Goal: Task Accomplishment & Management: Manage account settings

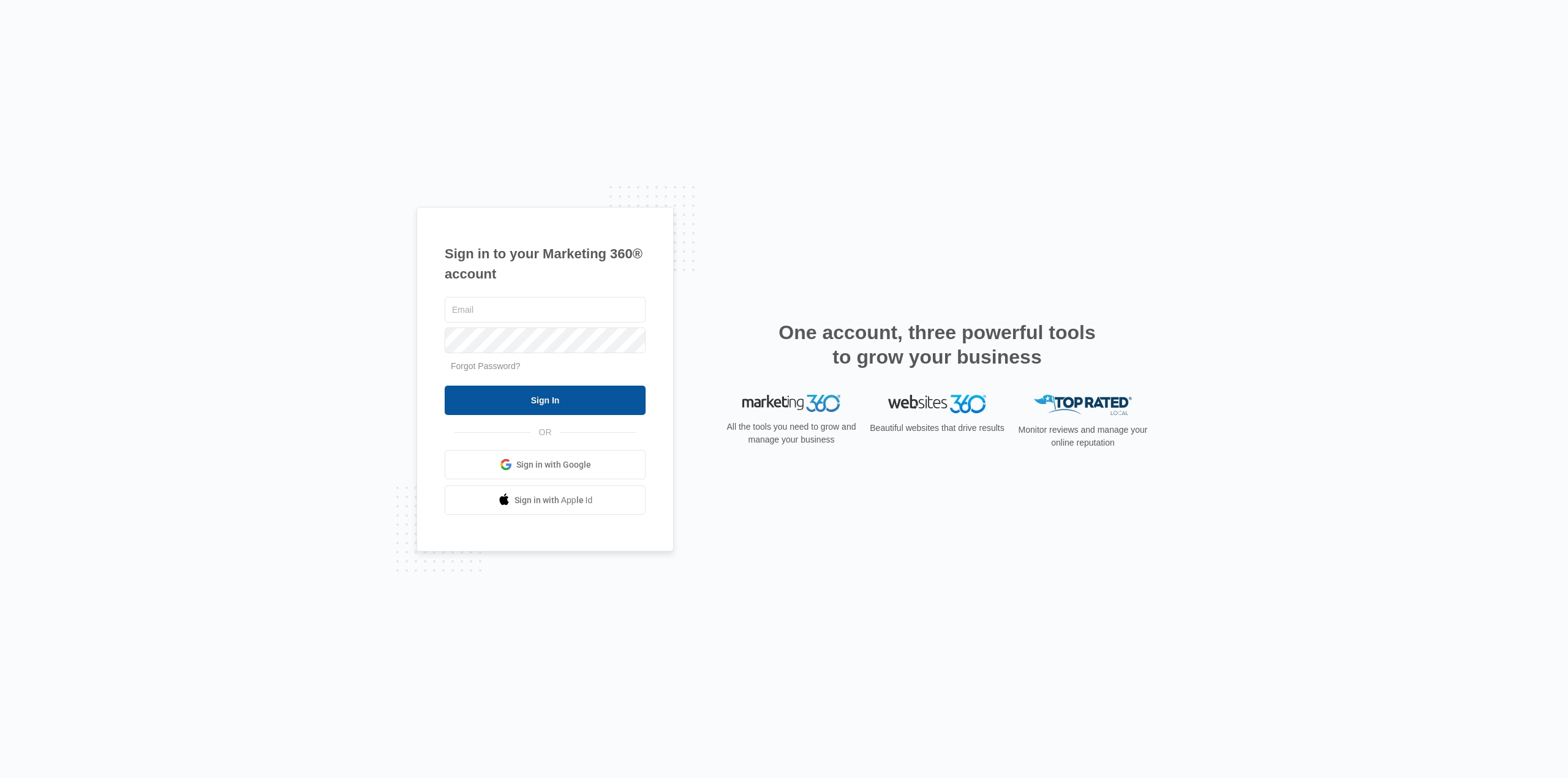
type input "nick@health4Heroes.org"
click at [567, 401] on input "Sign In" at bounding box center [545, 400] width 201 height 29
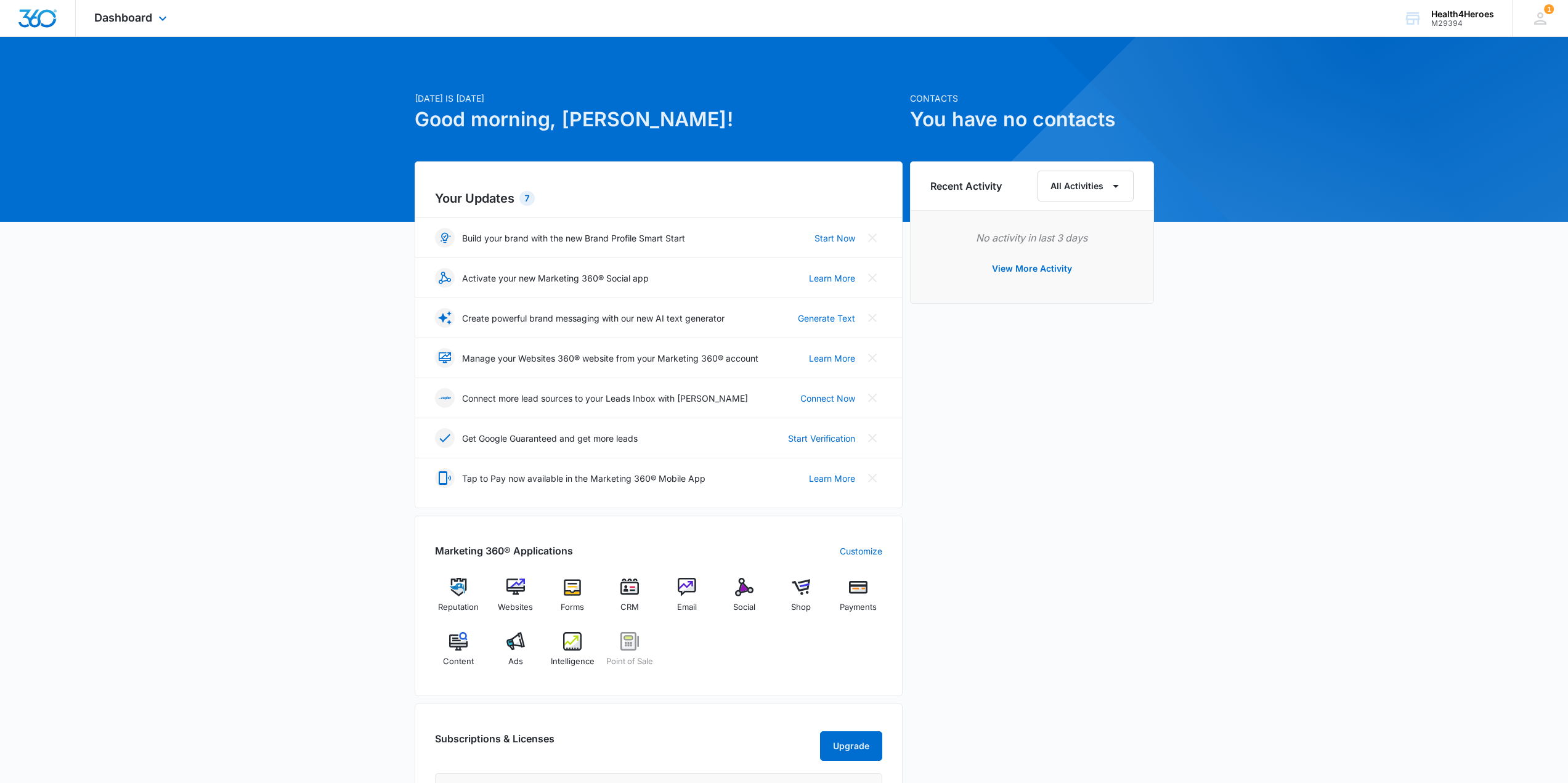
click at [154, 25] on div "Dashboard Apps Reputation Websites Forms CRM Email Social Shop Payments POS Con…" at bounding box center [131, 18] width 112 height 36
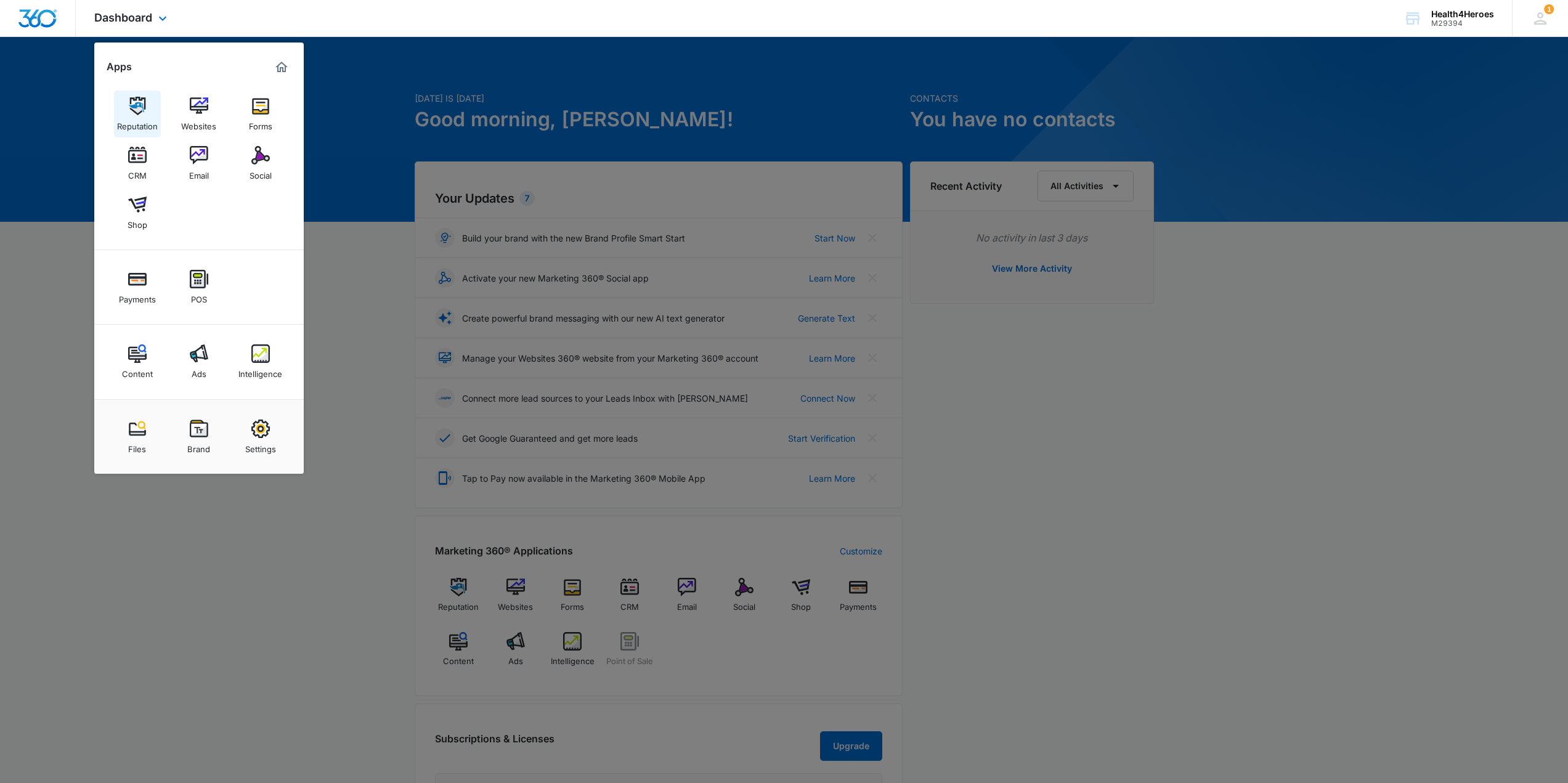
click at [146, 113] on img at bounding box center [138, 106] width 19 height 19
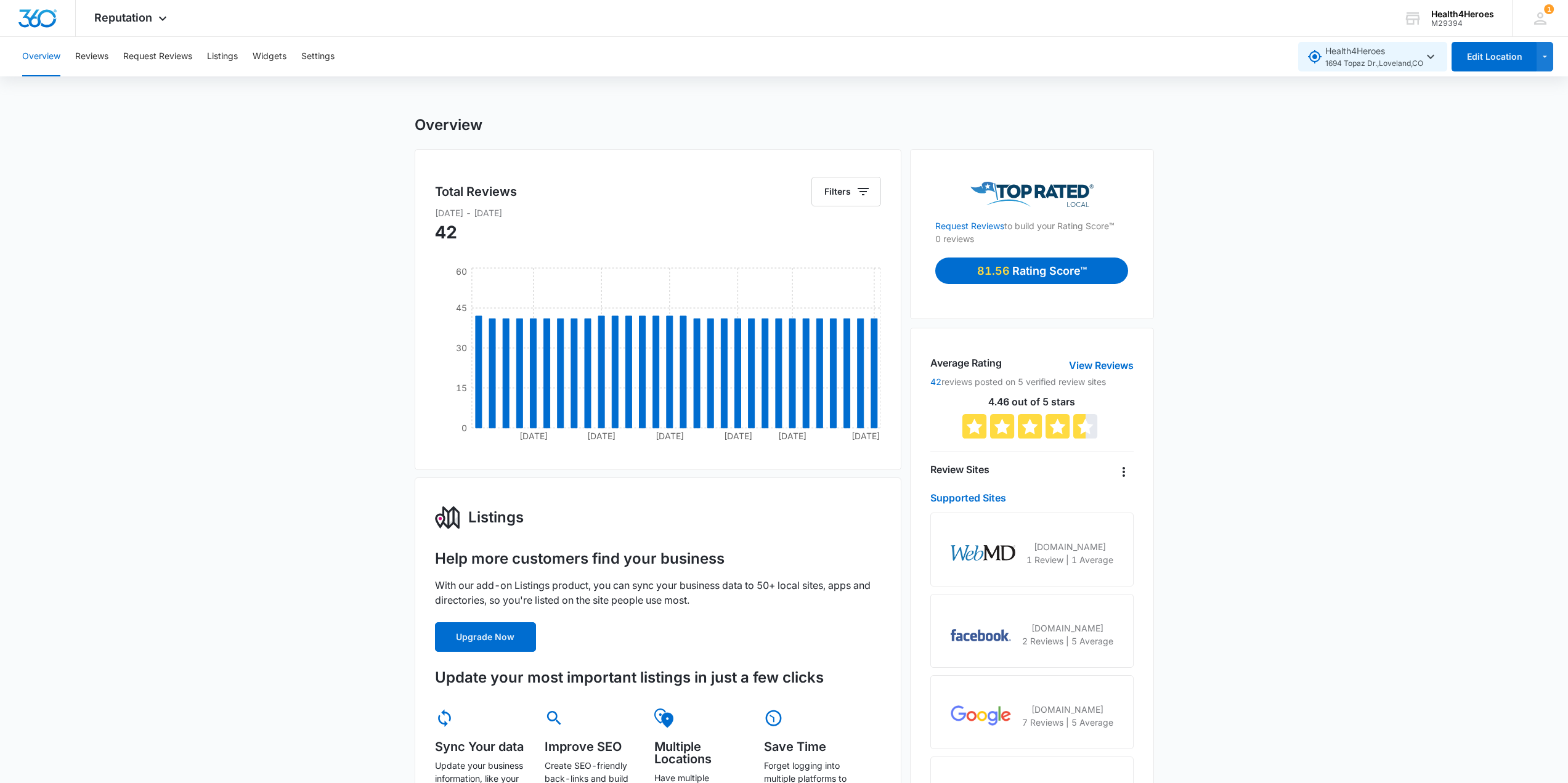
click at [1429, 55] on icon "button" at bounding box center [1430, 57] width 14 height 14
click at [1481, 138] on div "Overview Total Reviews Filters [DATE] - [DATE] 42 [DATE] Aug [DATE] [DATE] [DAT…" at bounding box center [784, 737] width 1568 height 1243
click at [1541, 62] on icon "button" at bounding box center [1546, 57] width 11 height 14
click at [1507, 62] on button "Edit Location" at bounding box center [1494, 57] width 85 height 30
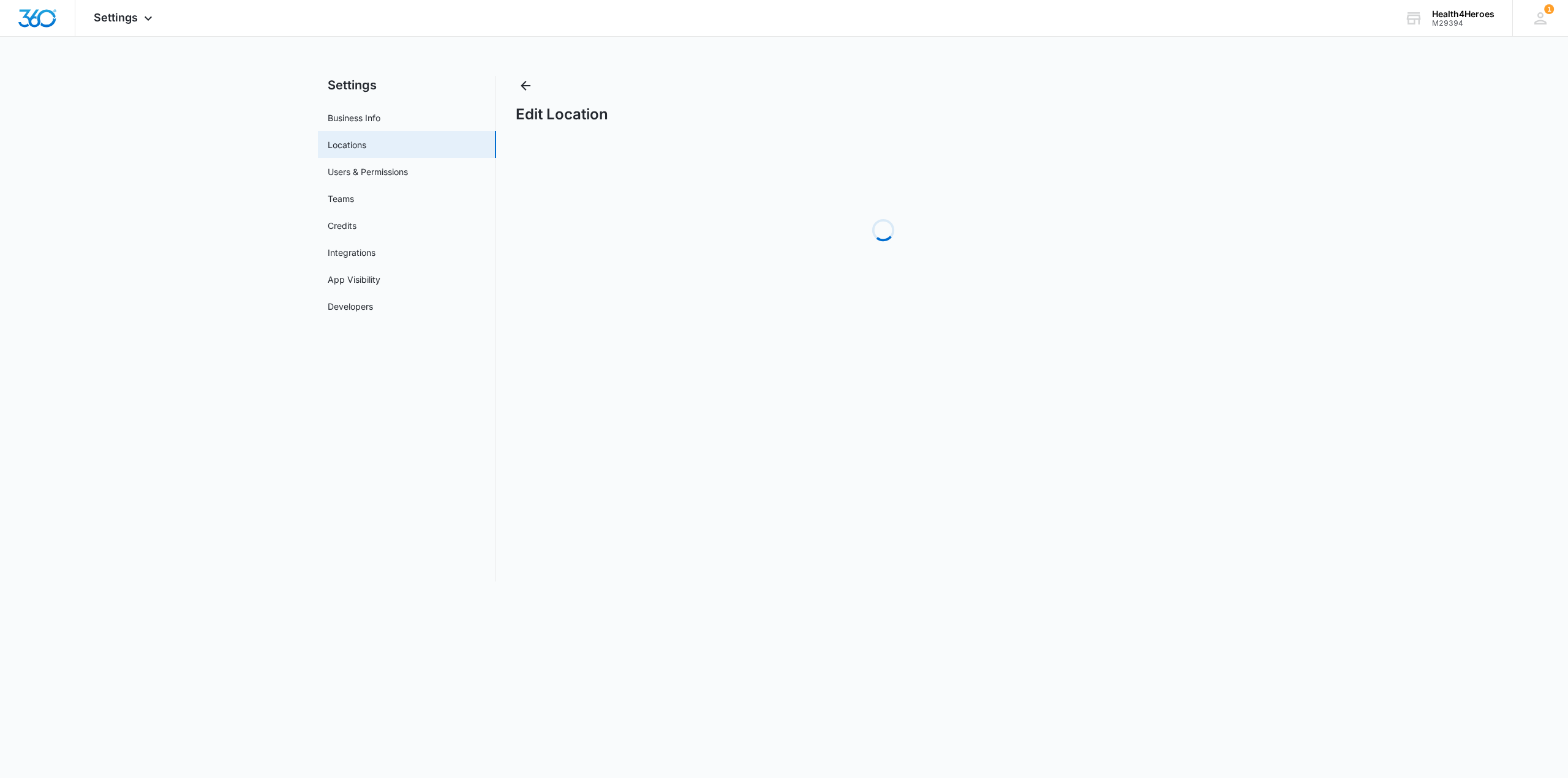
select select "Colorado"
select select "2020"
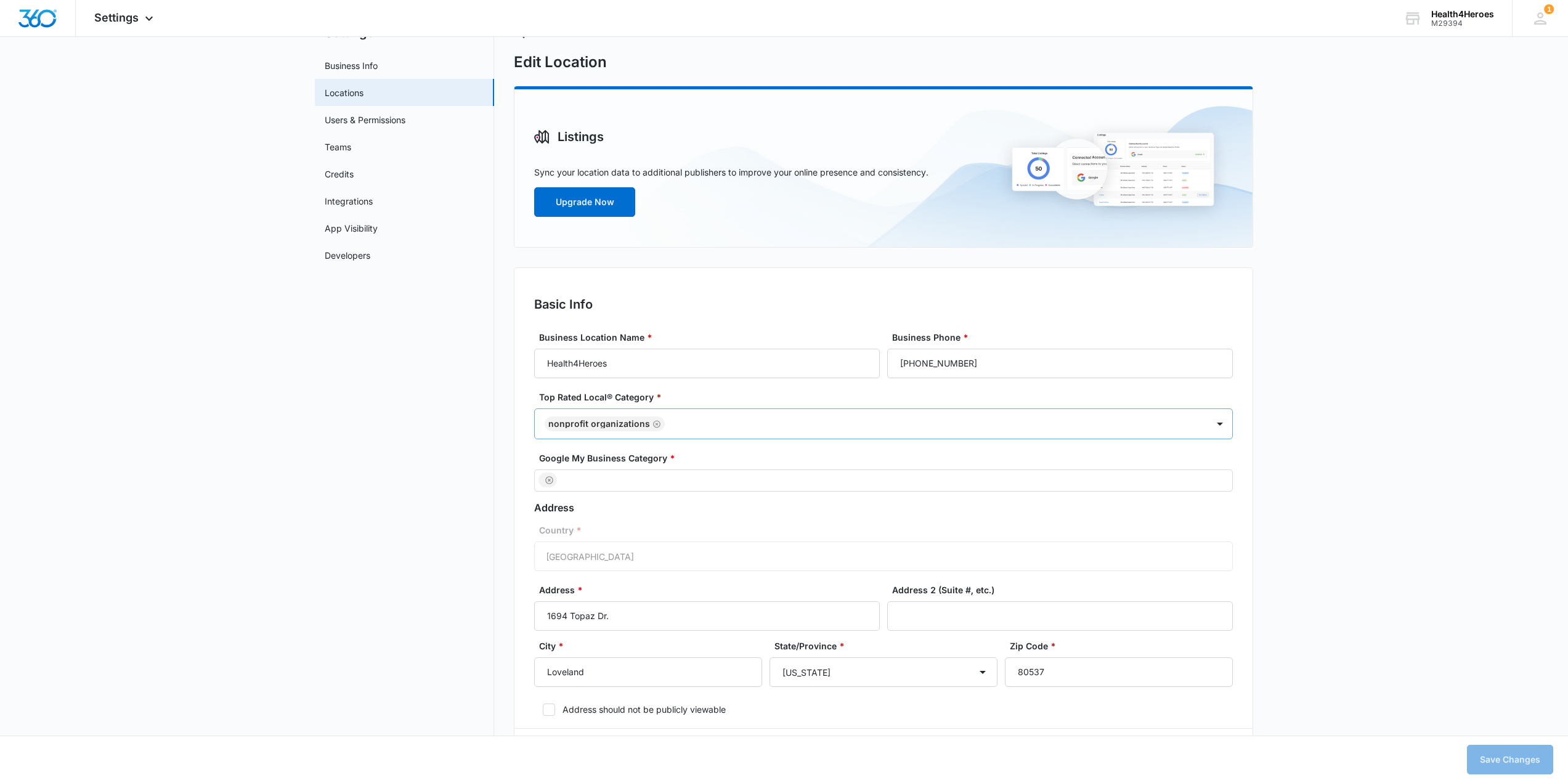
scroll to position [246, 0]
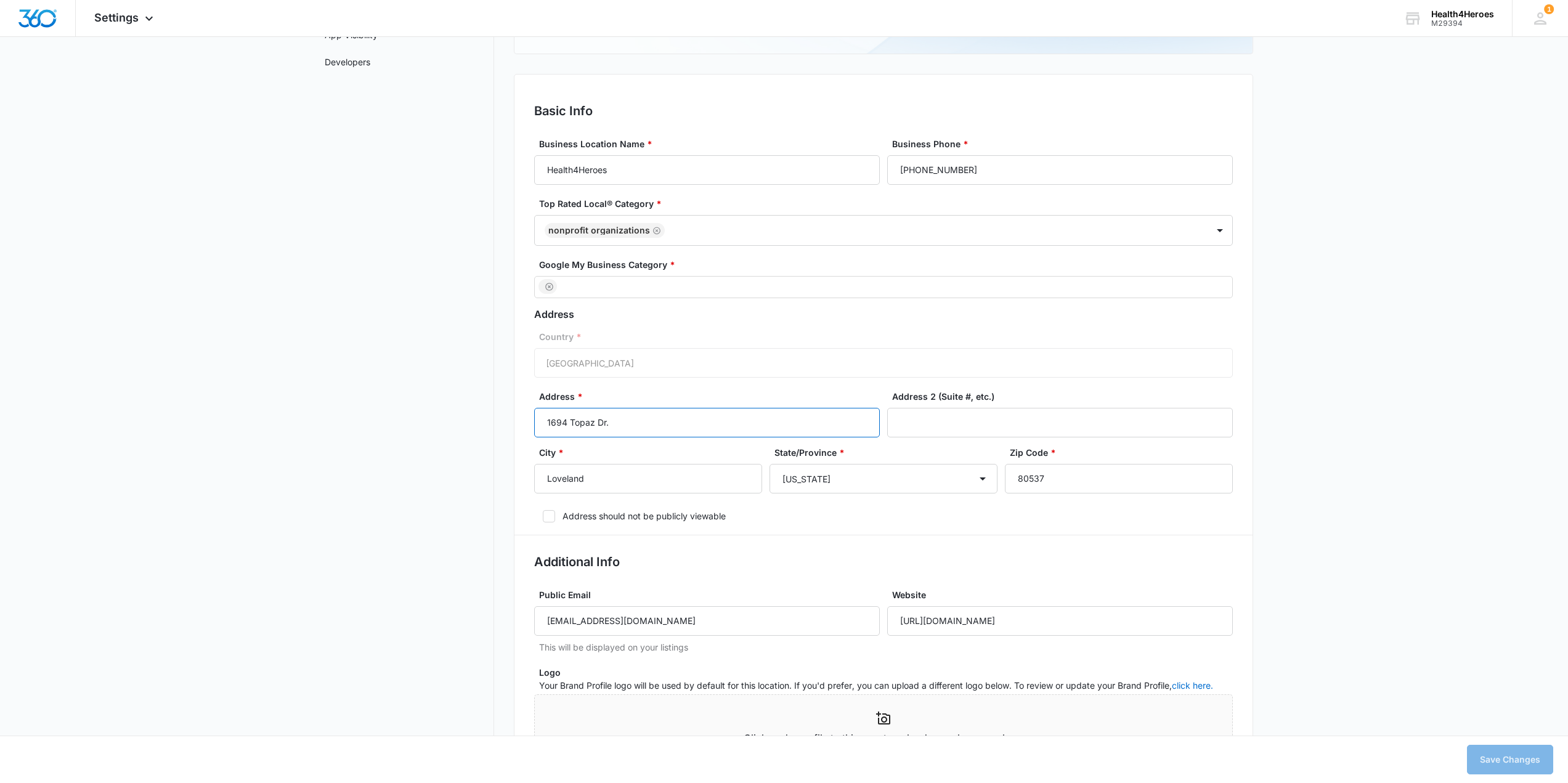
drag, startPoint x: 645, startPoint y: 425, endPoint x: 539, endPoint y: 423, distance: 106.0
click at [539, 423] on input "1694 Topaz Dr." at bounding box center [707, 423] width 346 height 30
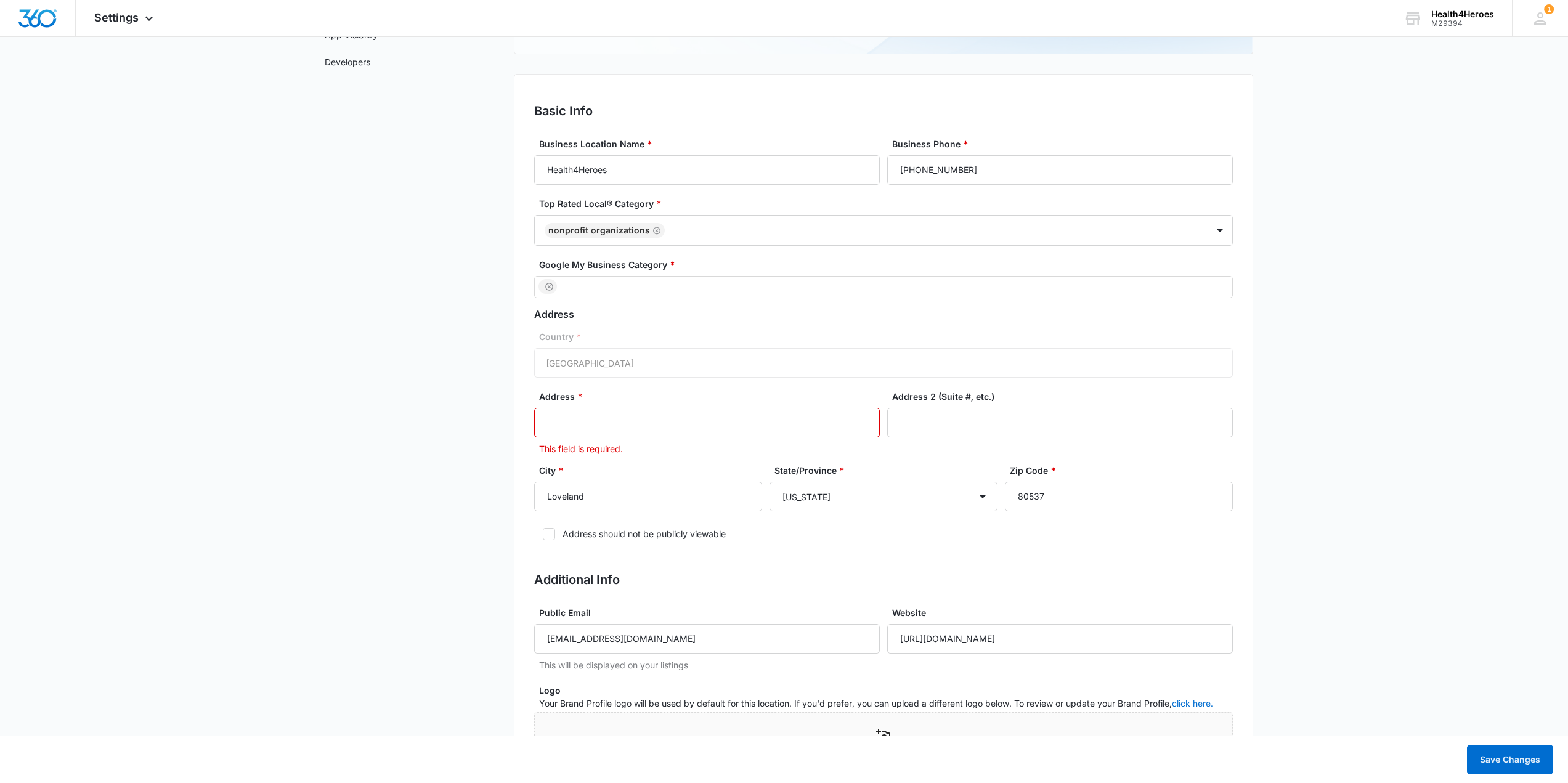
click at [559, 425] on input "Address *" at bounding box center [707, 423] width 346 height 30
type input "PO Box 270634"
type input "Health4Heroes"
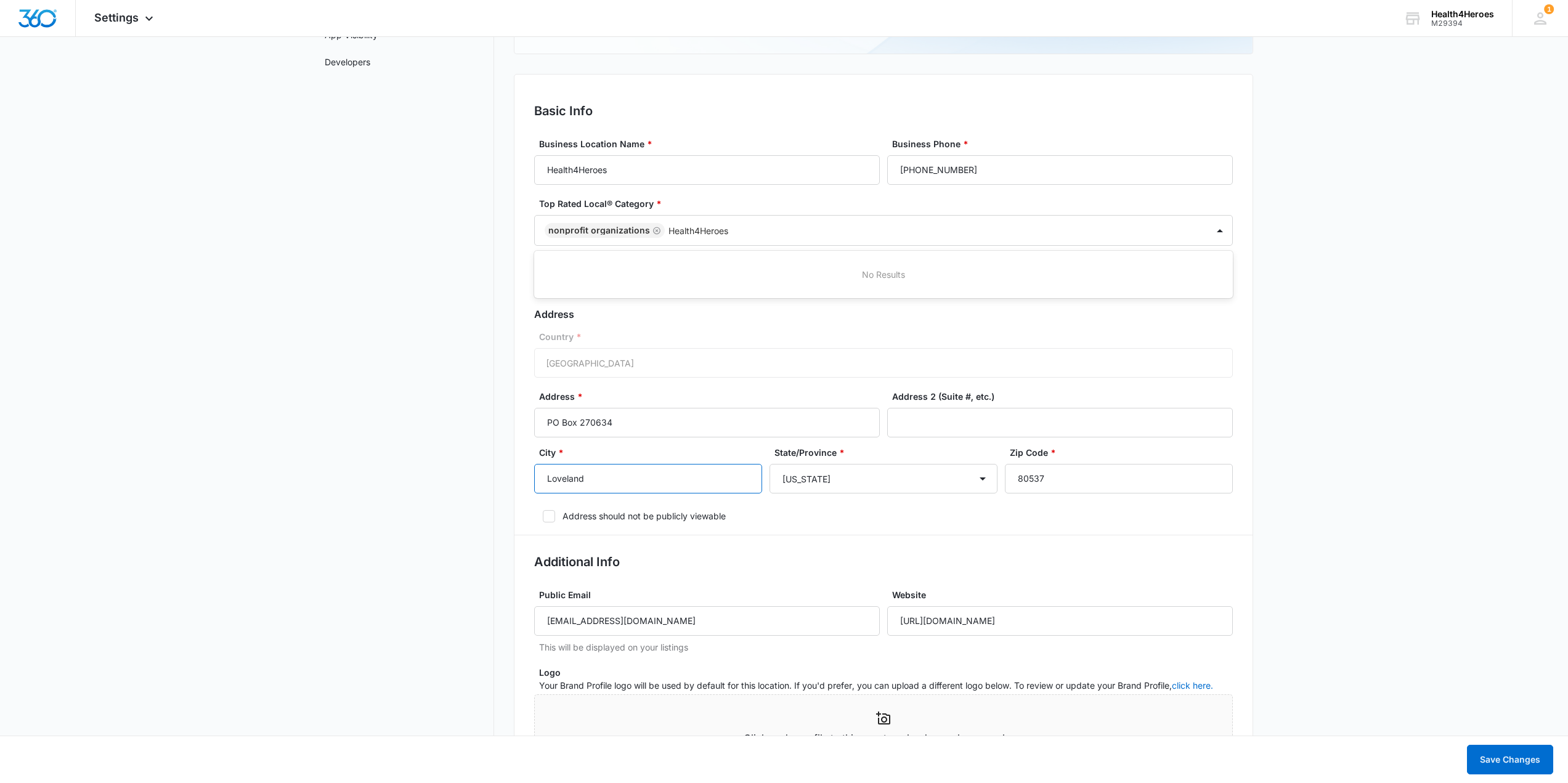
click at [692, 476] on input "Loveland" at bounding box center [648, 478] width 228 height 30
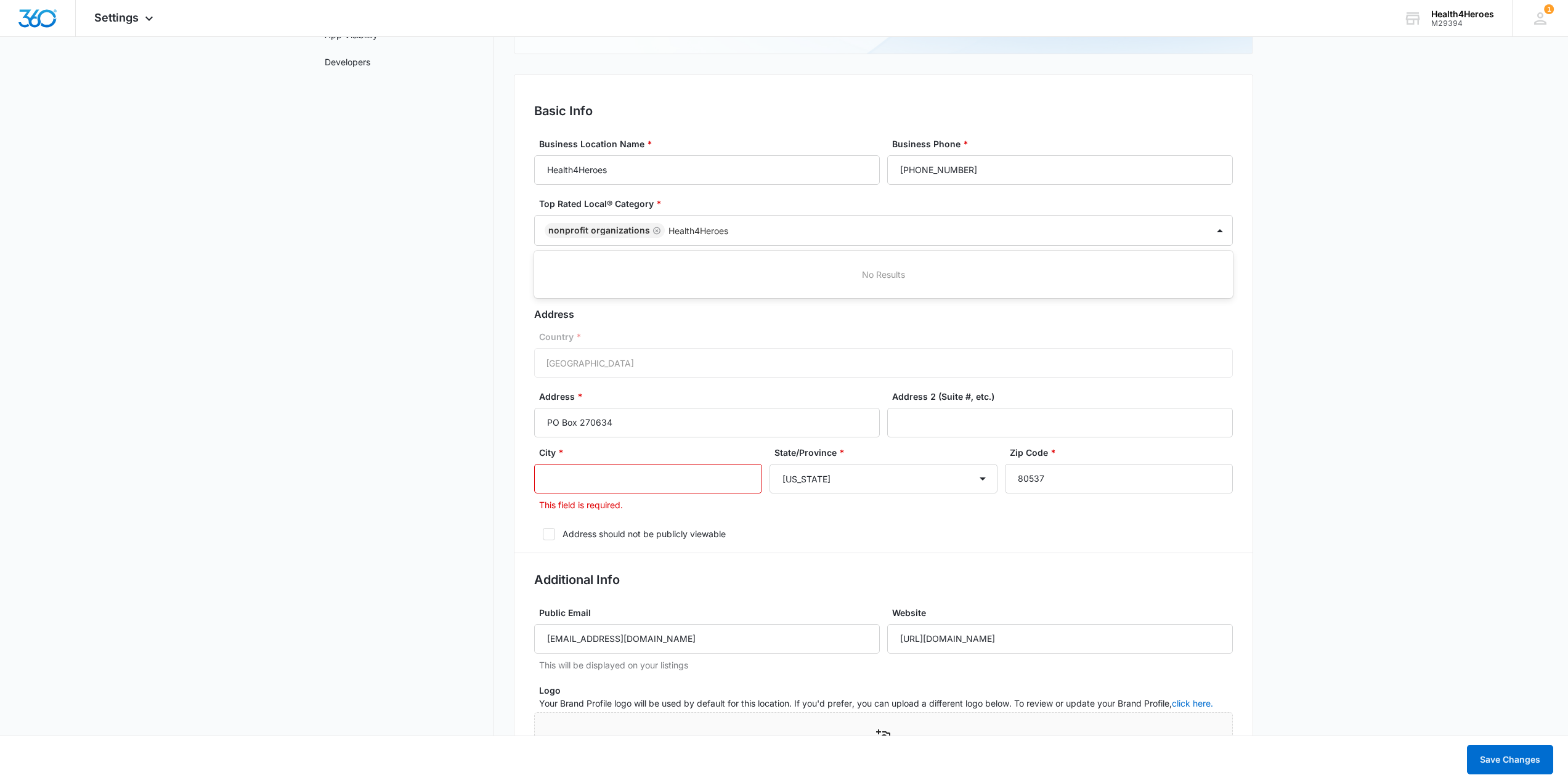
click at [691, 474] on input "City *" at bounding box center [648, 478] width 228 height 30
type input "Fort Collins"
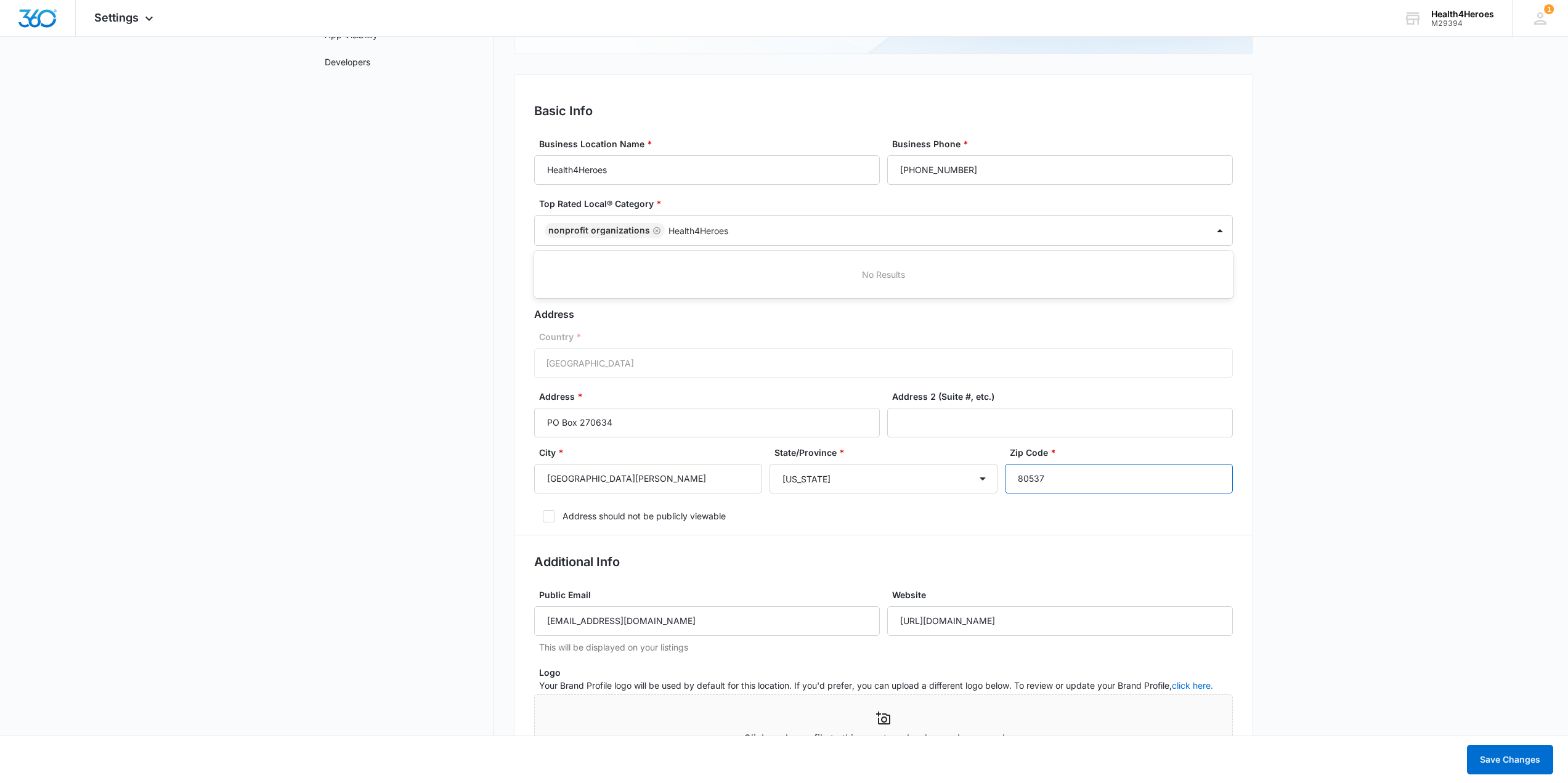
click at [1045, 477] on input "80537" at bounding box center [1119, 478] width 228 height 30
type input "80527"
click at [552, 513] on icon at bounding box center [549, 516] width 11 height 11
click at [543, 513] on input "Address should not be publicly viewable" at bounding box center [539, 517] width 9 height 9
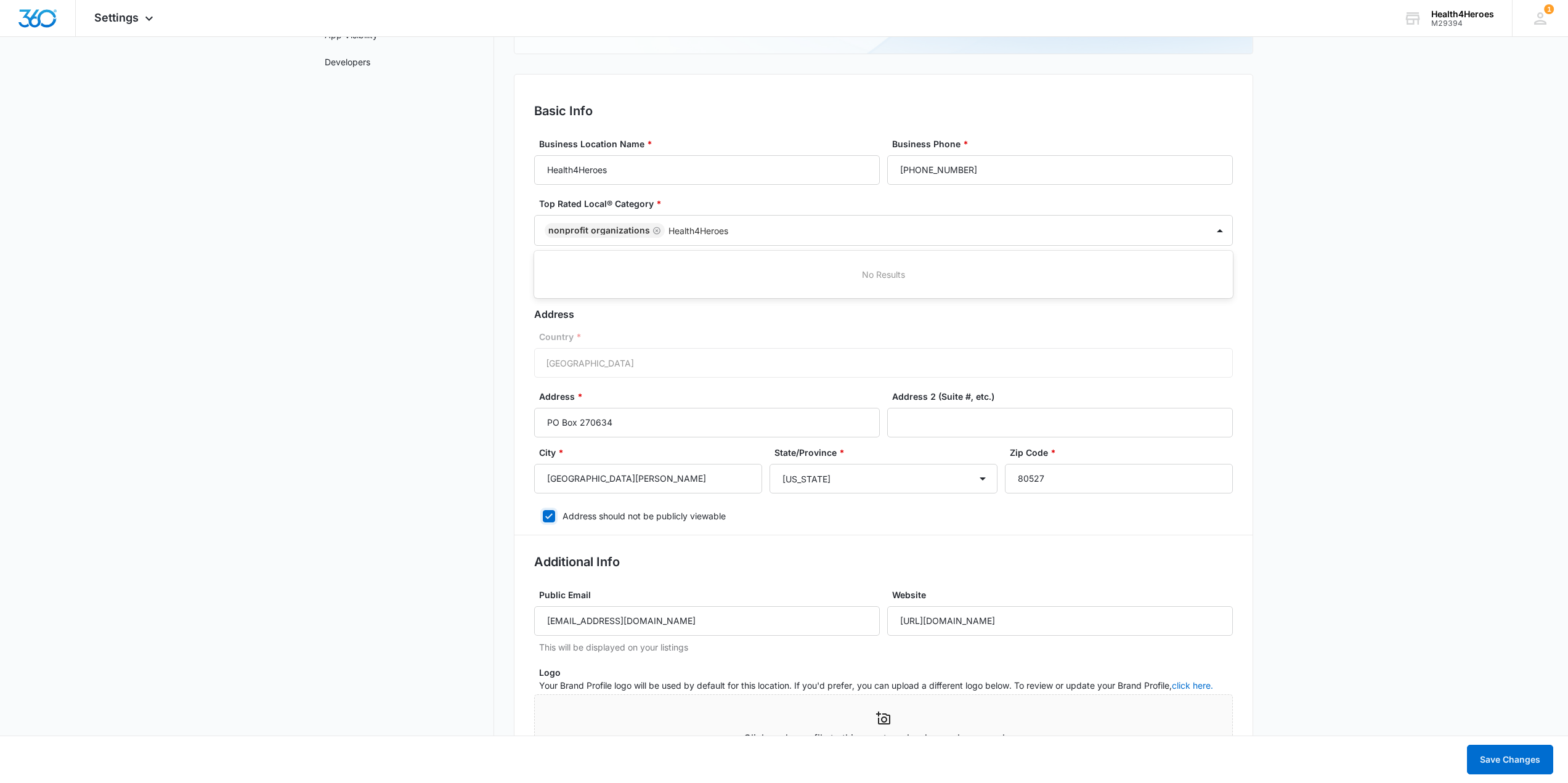
checkbox input "true"
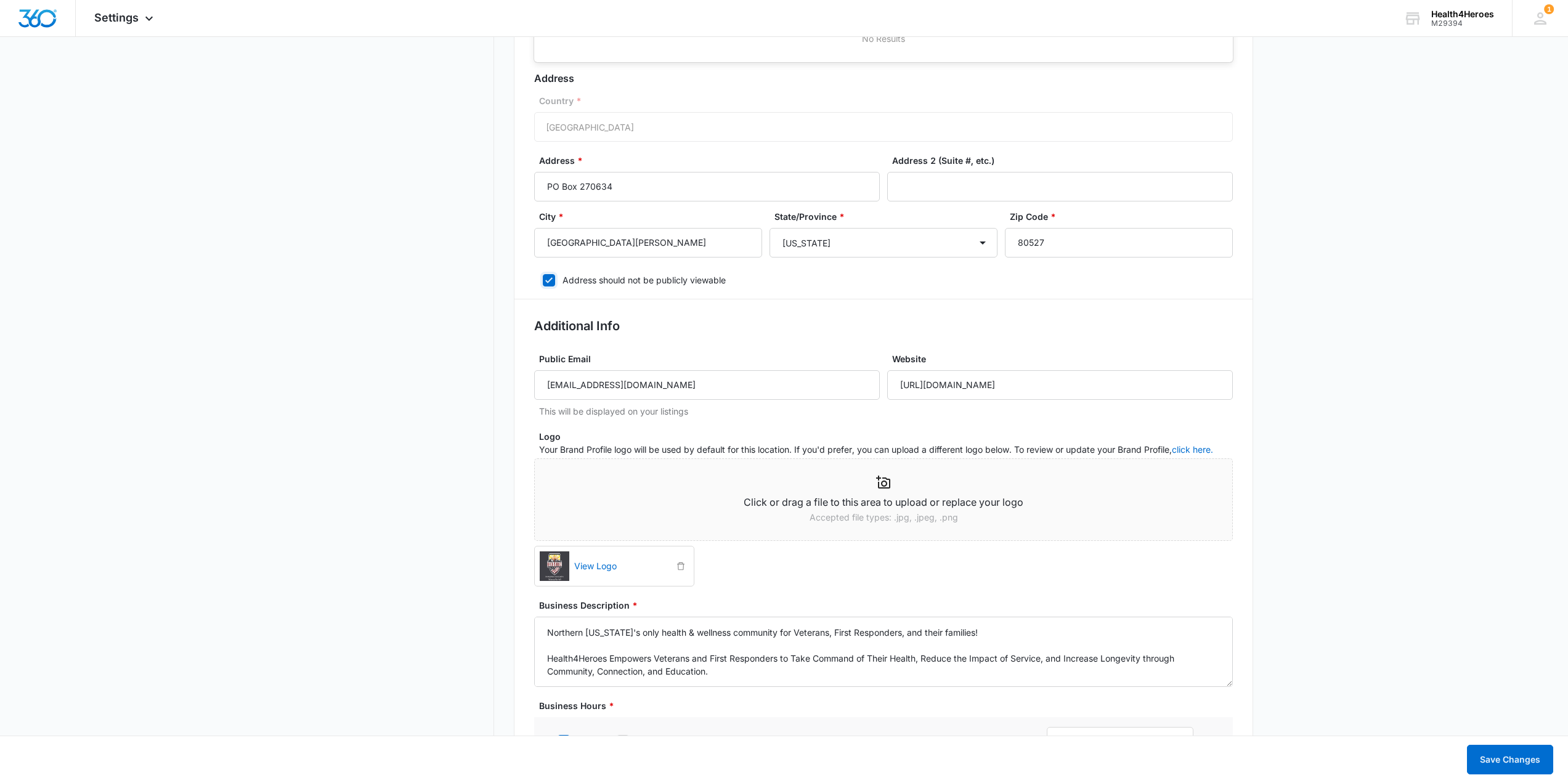
scroll to position [616, 0]
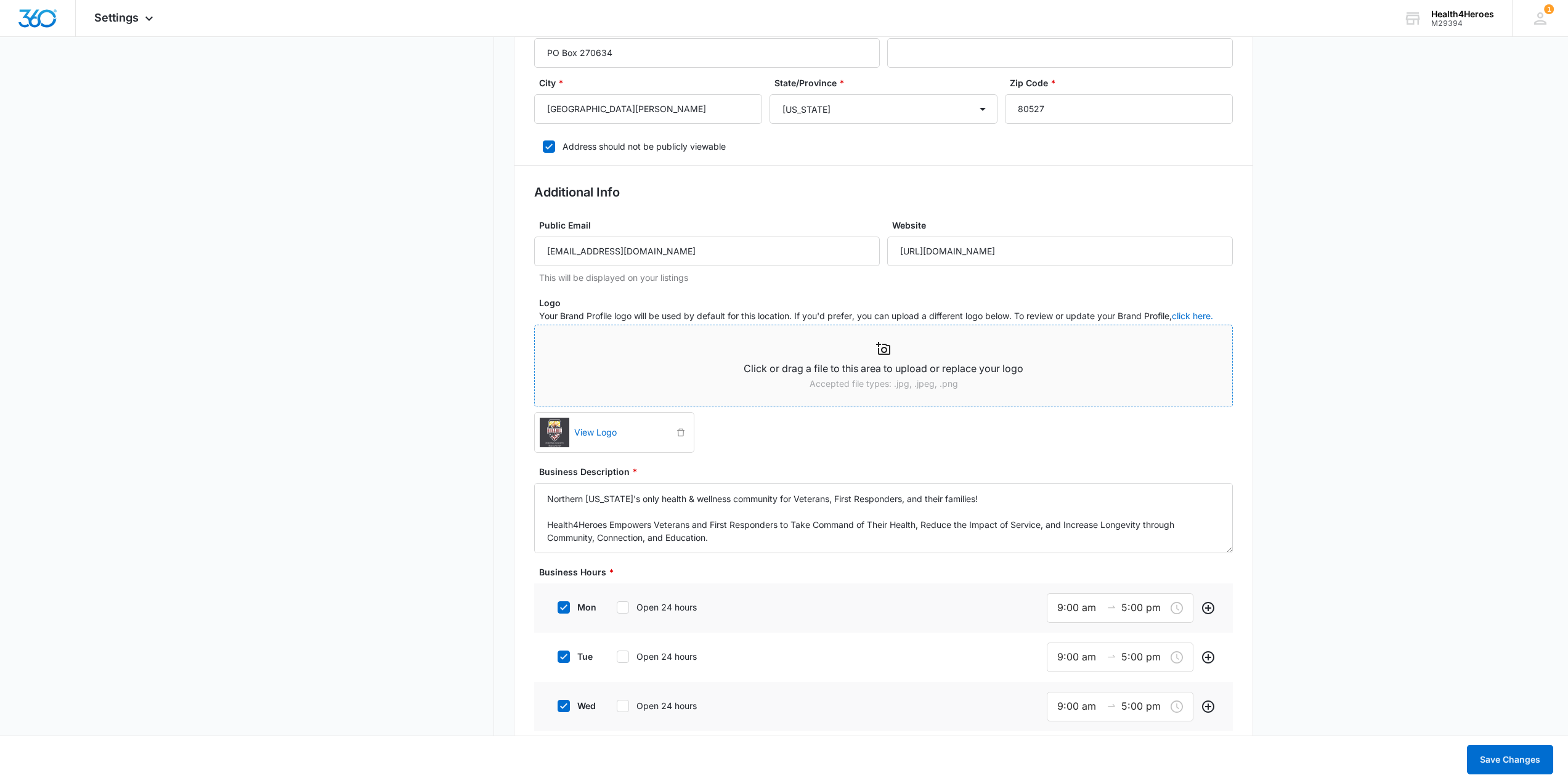
click at [882, 353] on icon at bounding box center [884, 349] width 14 height 14
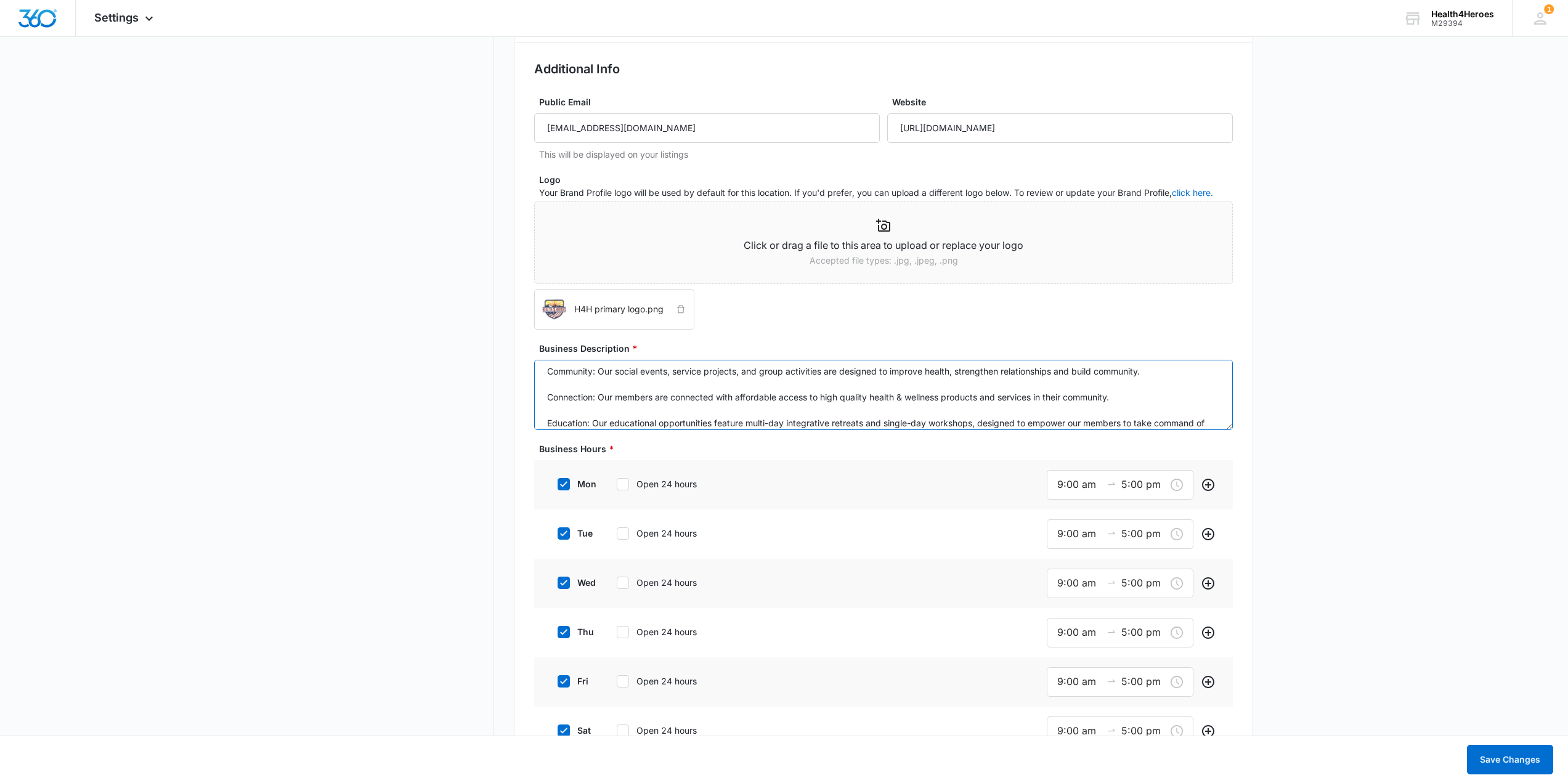
scroll to position [91, 0]
drag, startPoint x: 544, startPoint y: 378, endPoint x: 806, endPoint y: 438, distance: 268.8
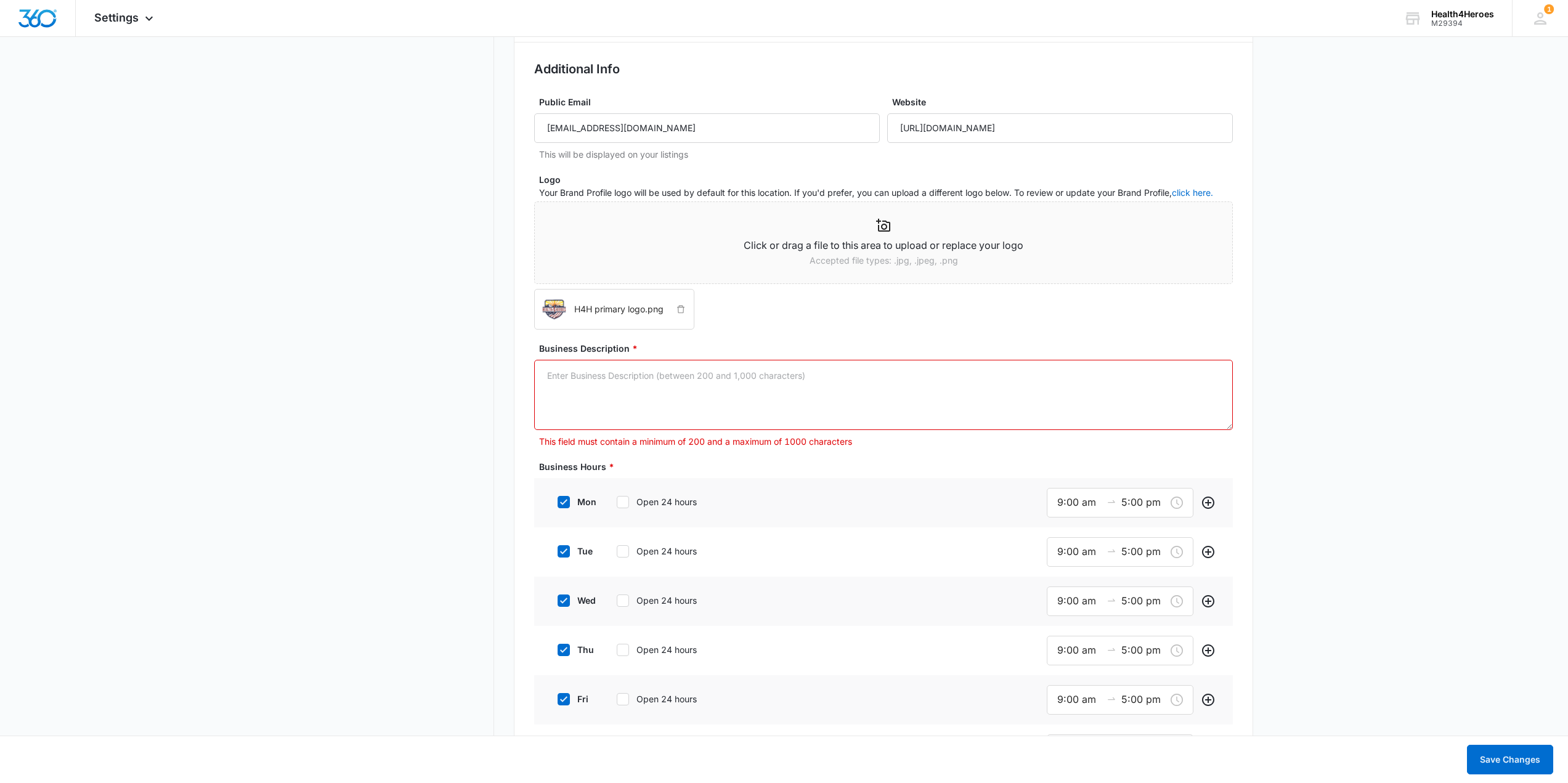
scroll to position [0, 0]
paste textarea "Health4Heroes is a mission-driven nonprofit dedicated to empowering Veterans an…"
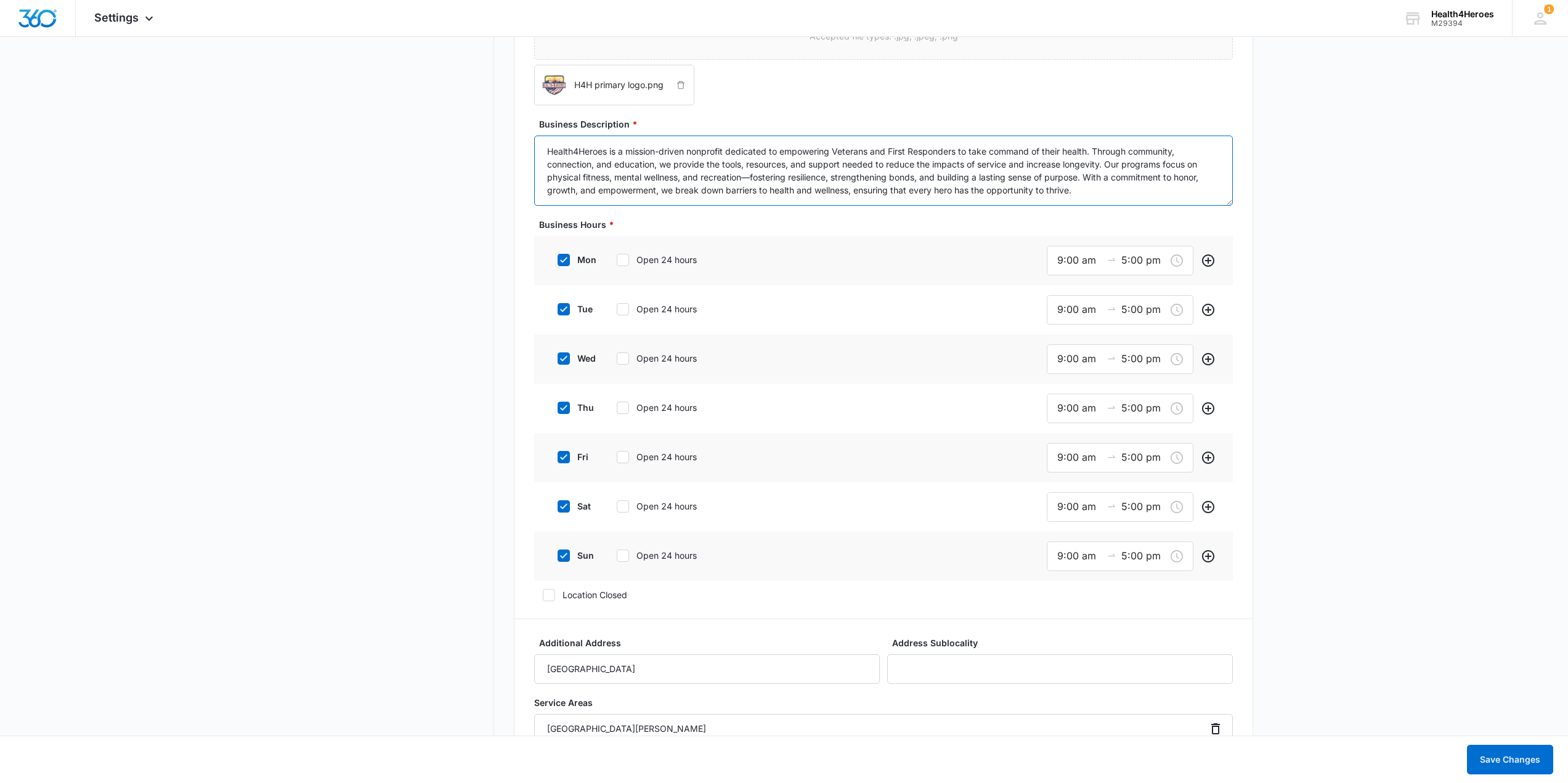
scroll to position [986, 0]
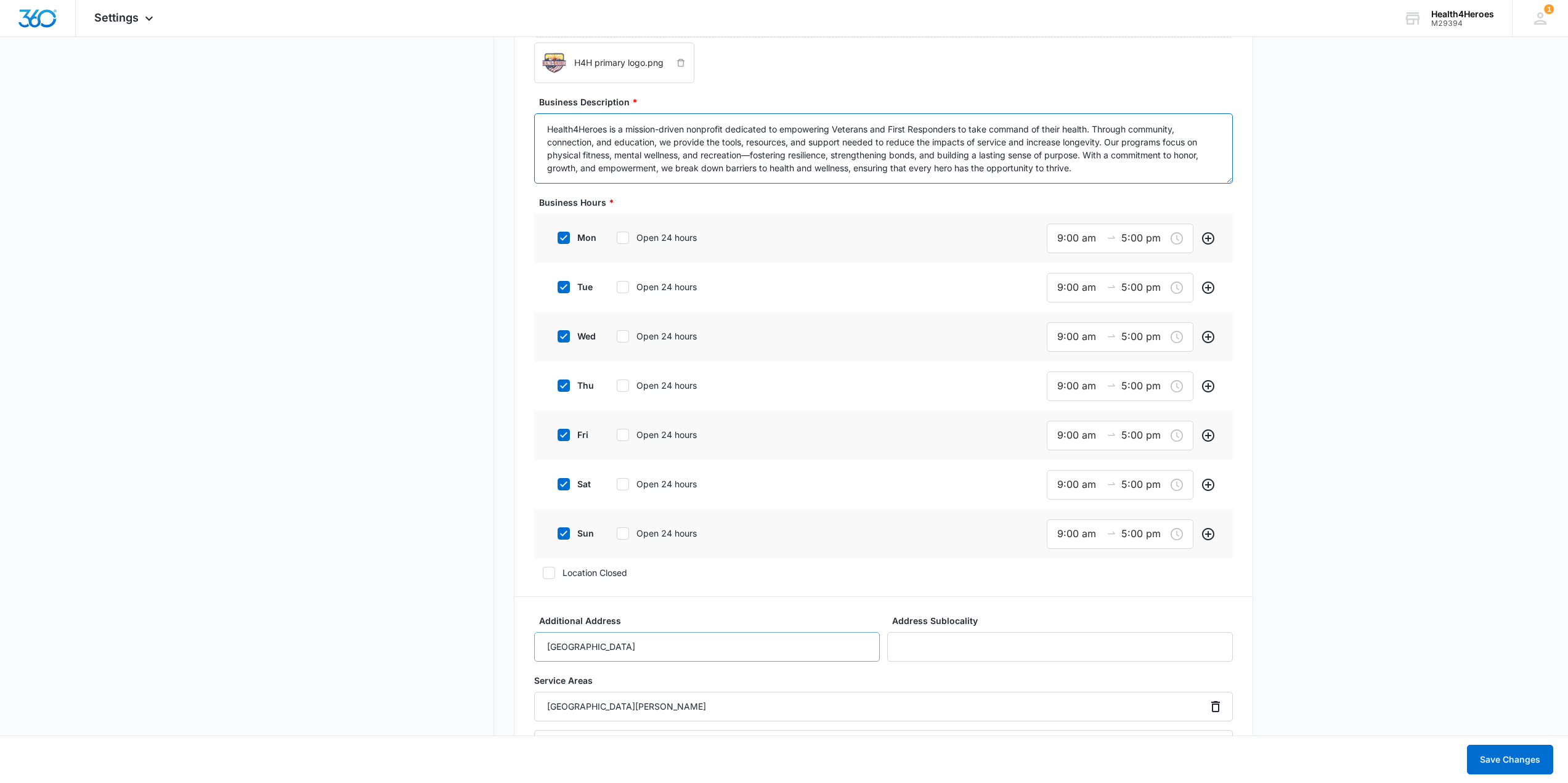
type textarea "Health4Heroes is a mission-driven nonprofit dedicated to empowering Veterans an…"
drag, startPoint x: 655, startPoint y: 654, endPoint x: 508, endPoint y: 654, distance: 147.0
click at [508, 654] on div "Settings Business Info Locations Users & Permissions Teams Credits Integrations…" at bounding box center [784, 559] width 939 height 2939
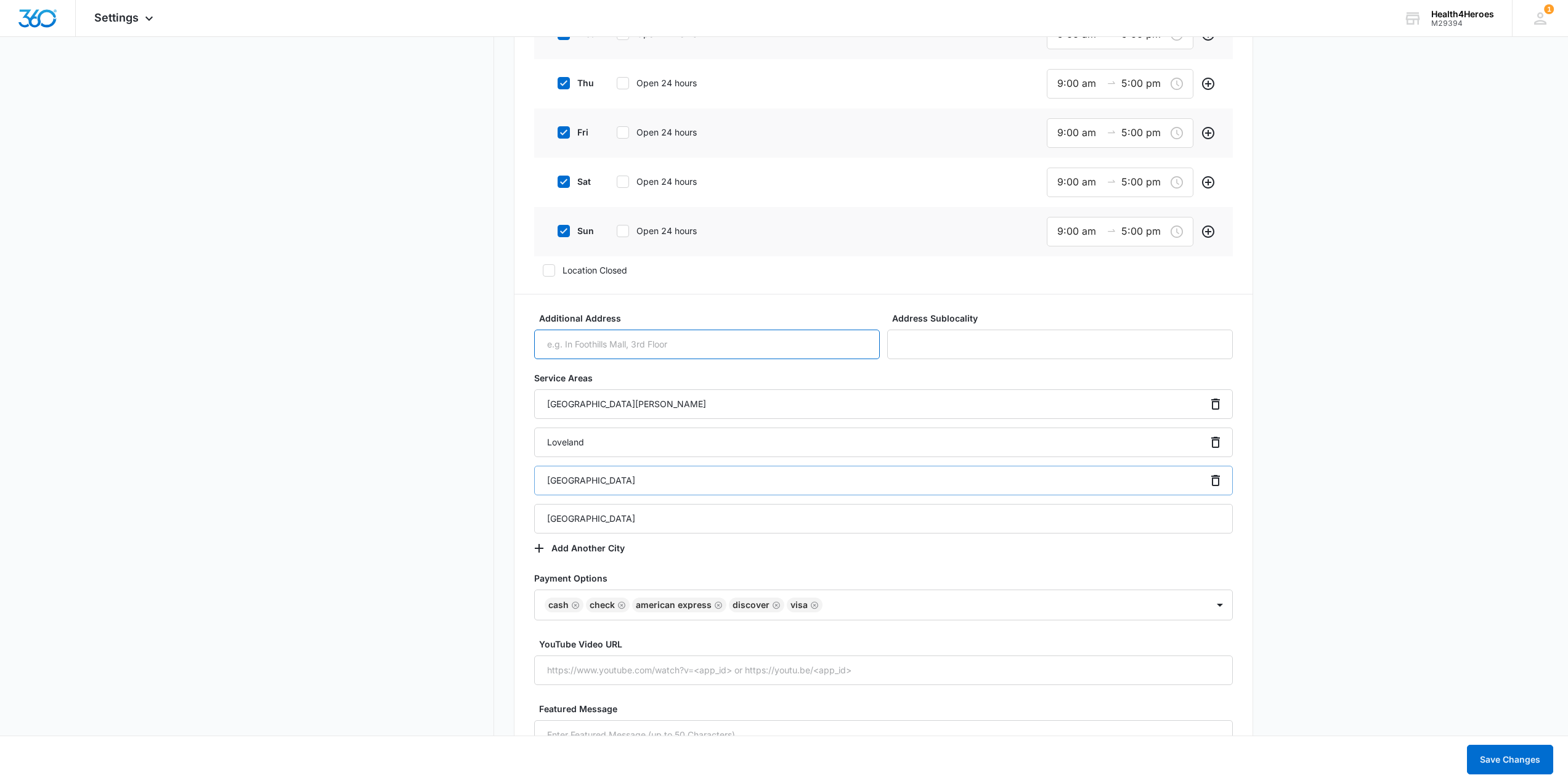
scroll to position [1294, 0]
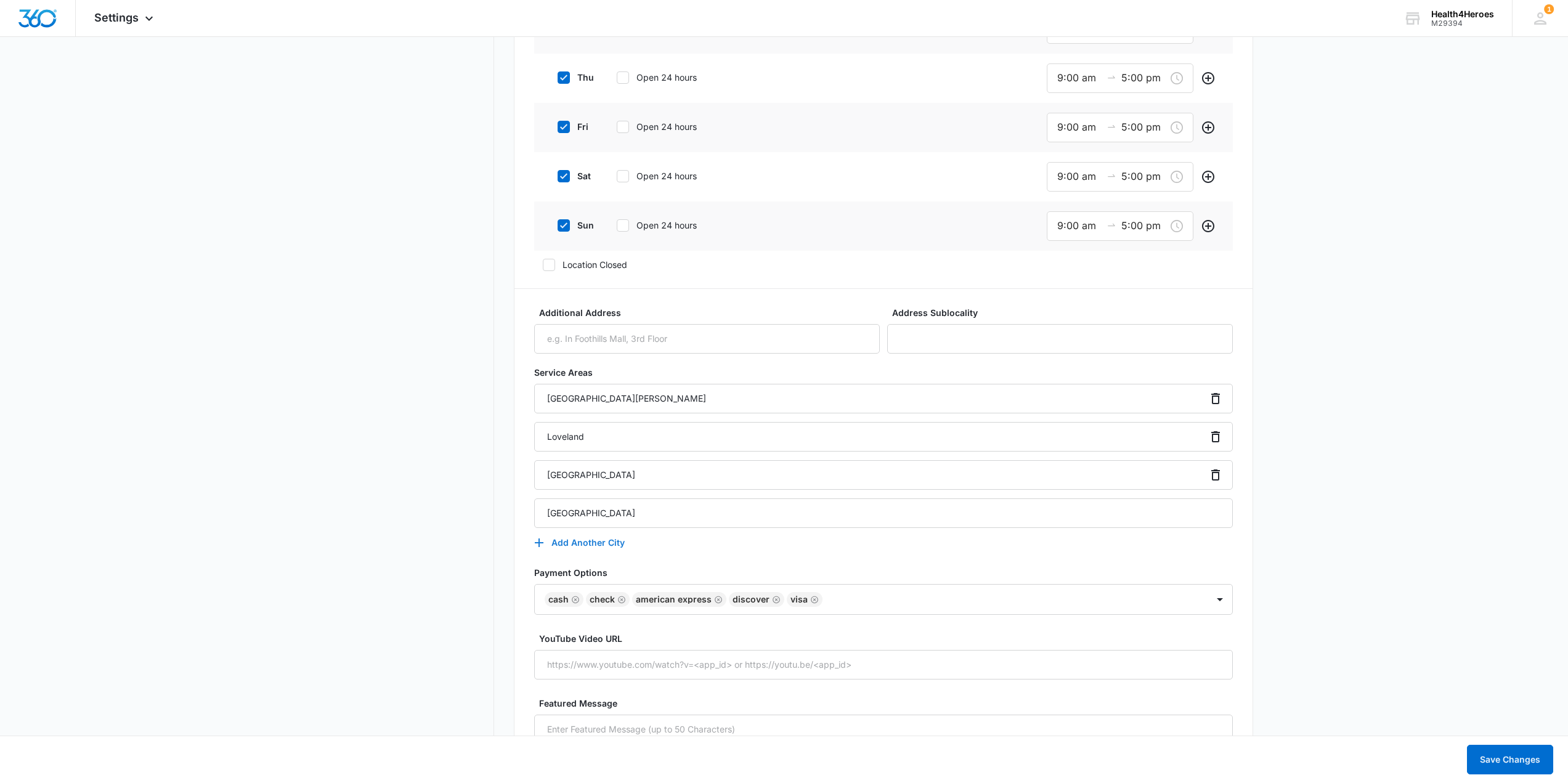
click at [609, 546] on button "Add Another City" at bounding box center [585, 542] width 102 height 30
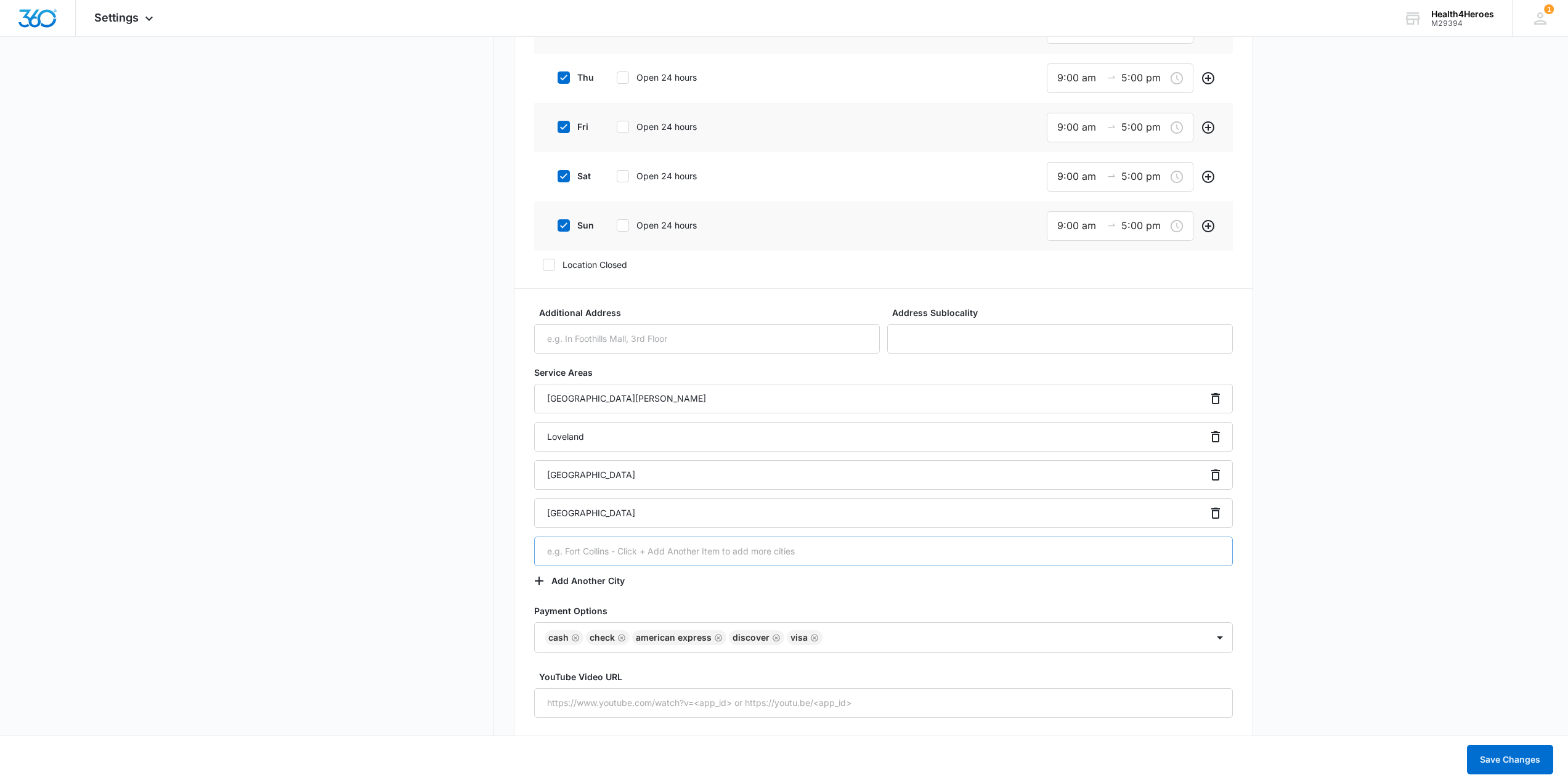
click at [596, 554] on input "text" at bounding box center [883, 551] width 699 height 30
type input "Greeley"
click at [579, 581] on button "Add Another City" at bounding box center [585, 581] width 102 height 30
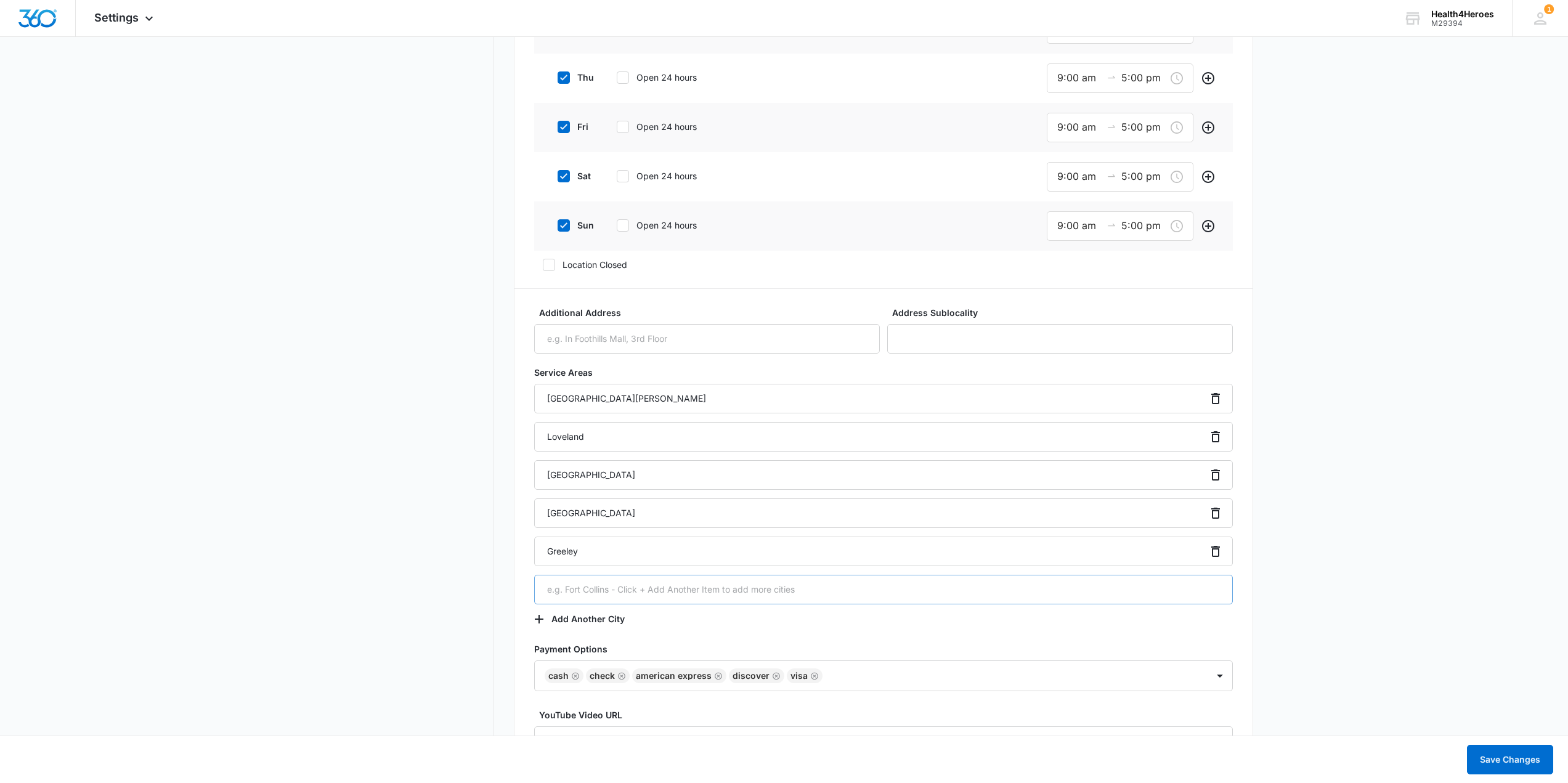
click at [579, 589] on input "text" at bounding box center [883, 590] width 699 height 30
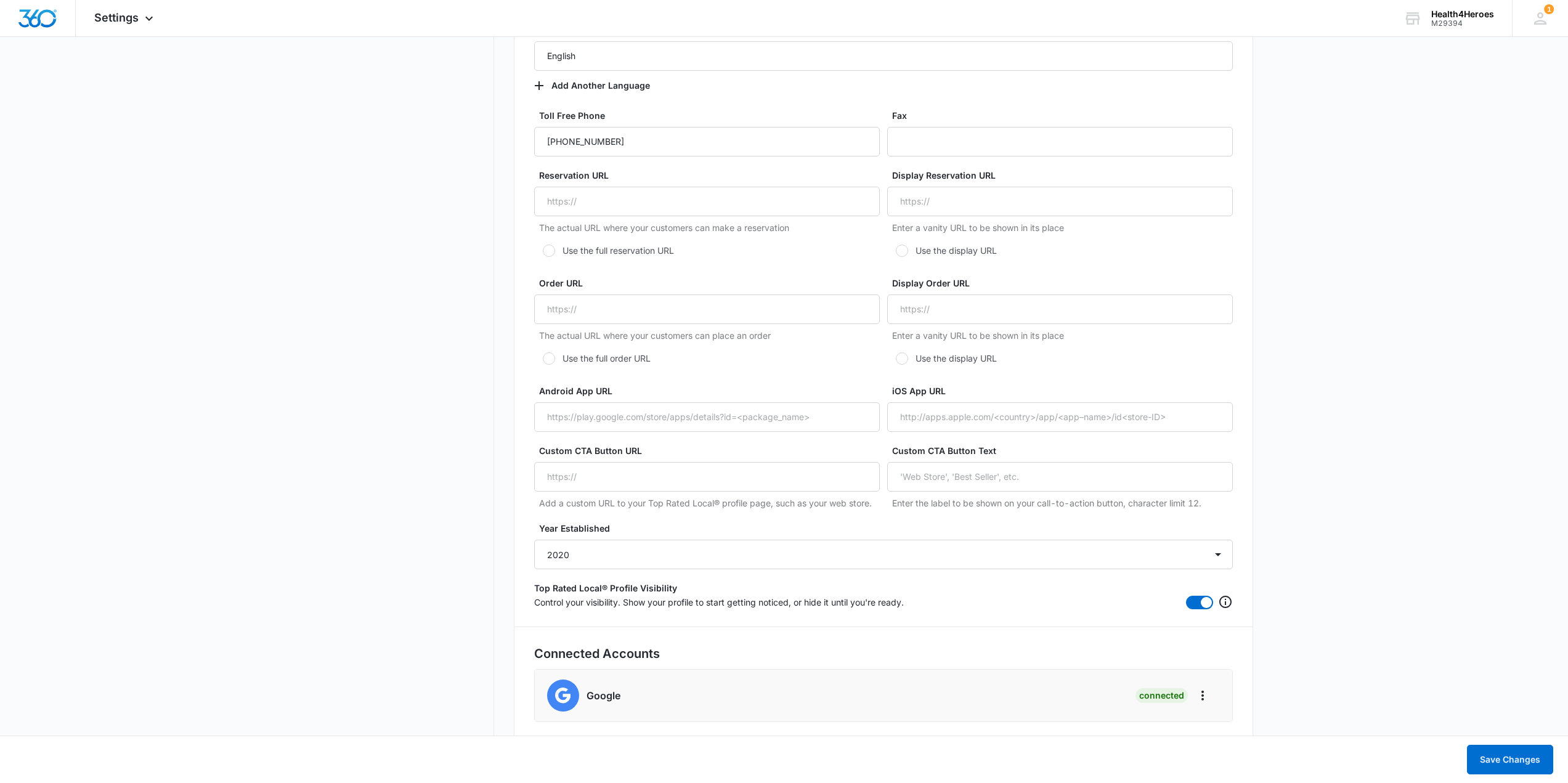
scroll to position [2323, 0]
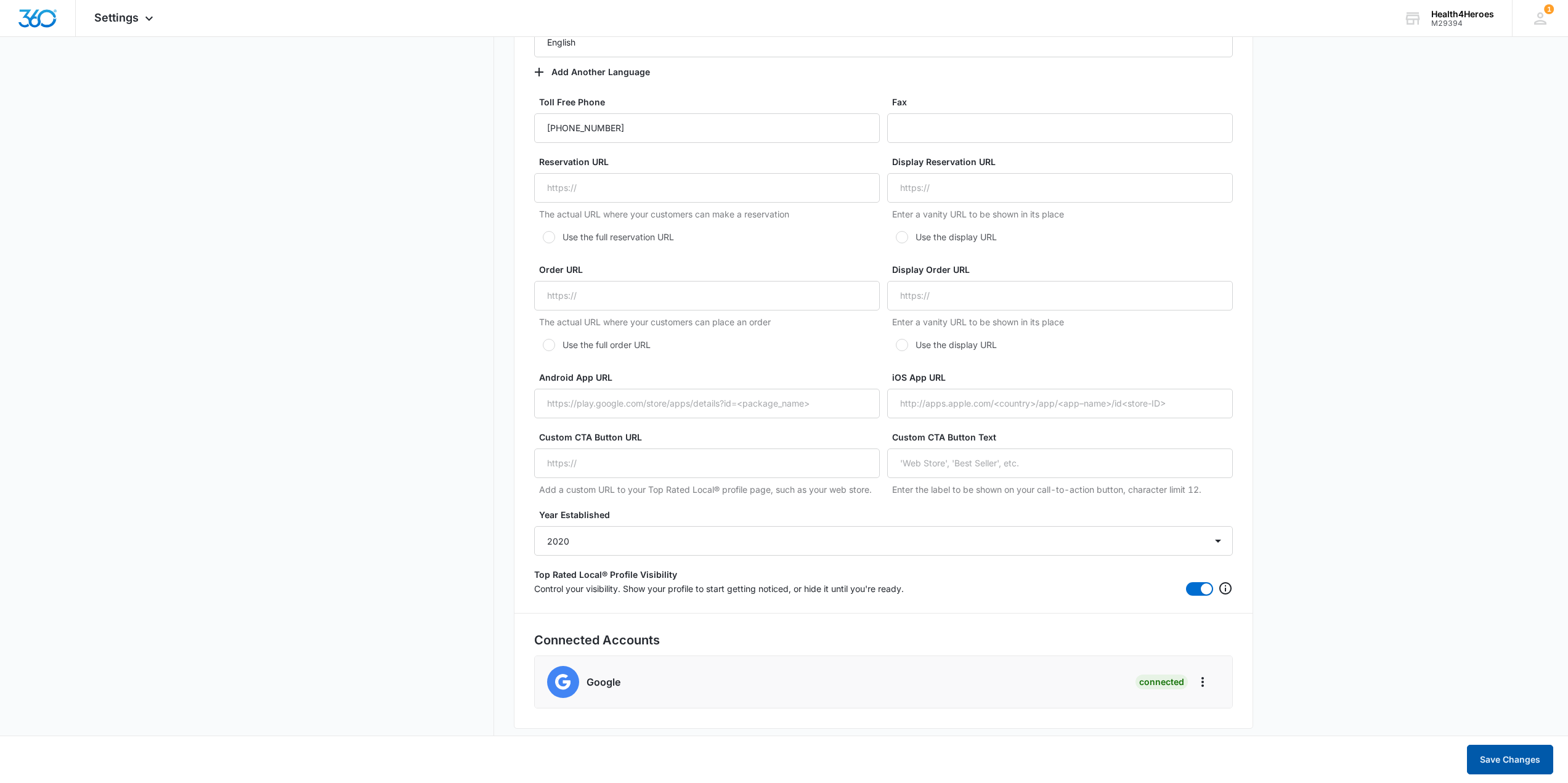
drag, startPoint x: 1487, startPoint y: 756, endPoint x: 1360, endPoint y: 707, distance: 136.1
click at [1488, 756] on button "Save Changes" at bounding box center [1510, 760] width 86 height 30
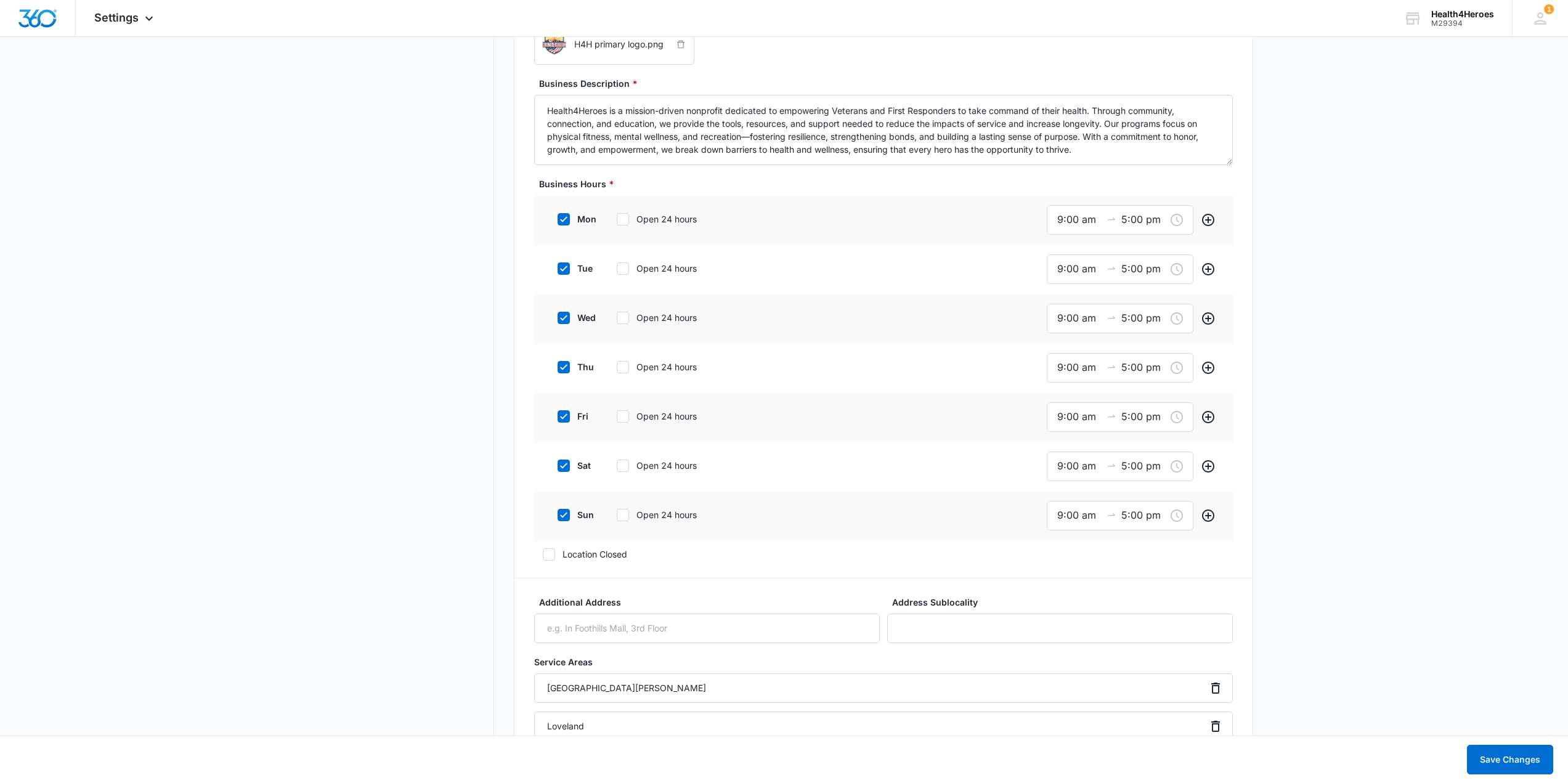
scroll to position [844, 0]
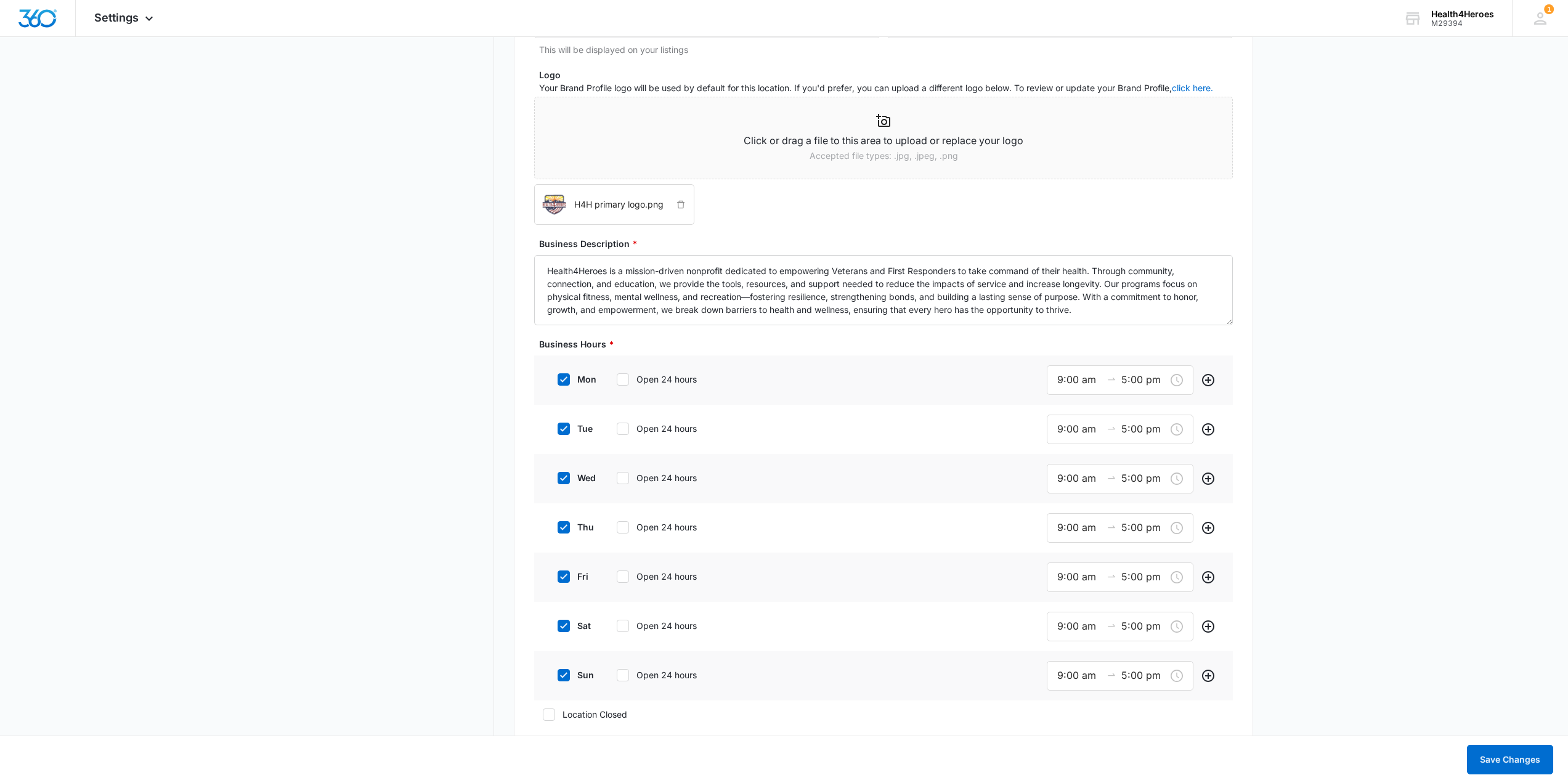
click at [566, 674] on icon at bounding box center [564, 675] width 7 height 5
click at [557, 674] on input "sun" at bounding box center [554, 675] width 9 height 9
checkbox input "false"
click at [566, 629] on icon at bounding box center [564, 626] width 11 height 11
click at [557, 629] on input "sat" at bounding box center [554, 627] width 9 height 9
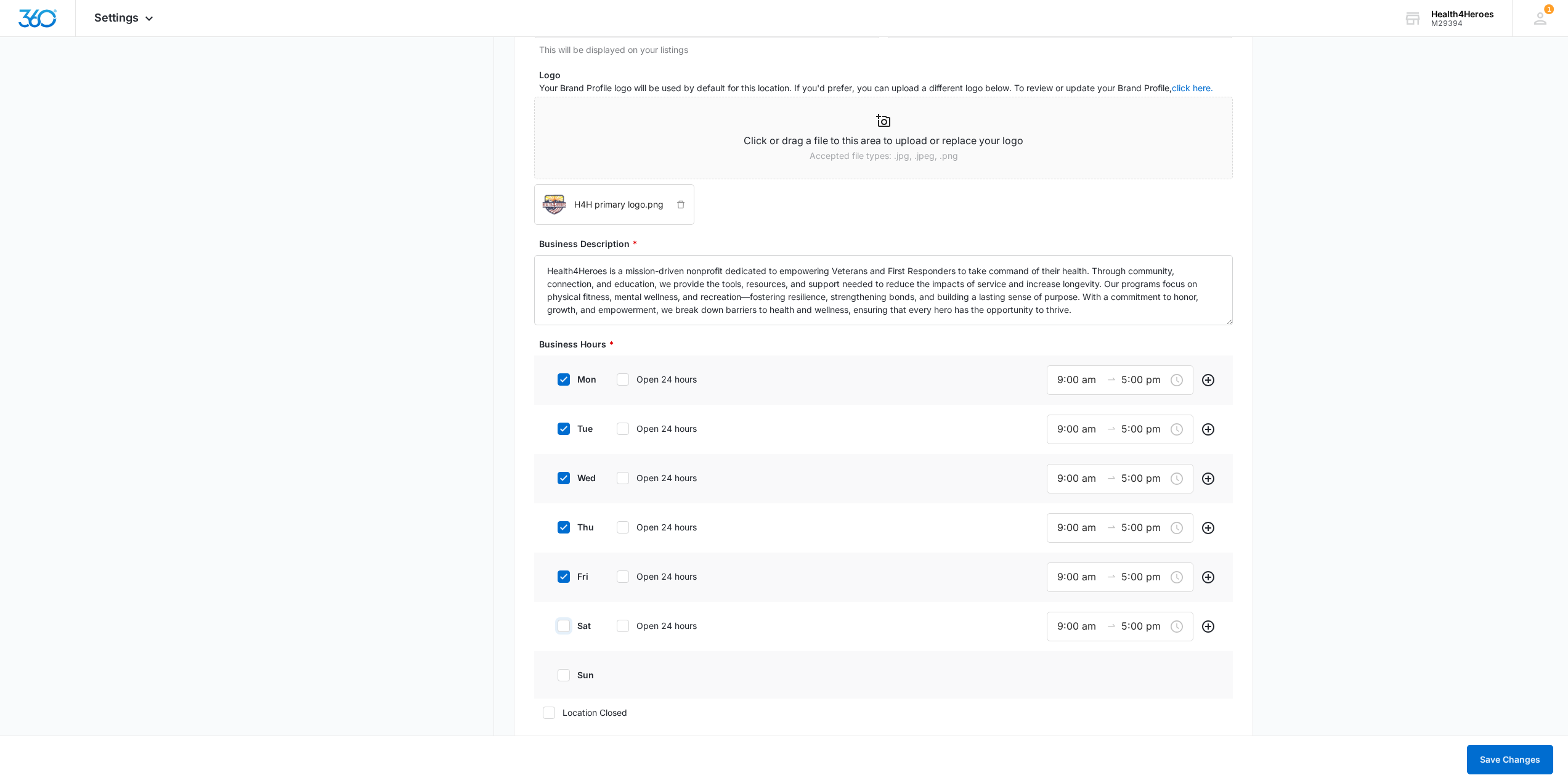
checkbox input "false"
click at [566, 579] on icon at bounding box center [564, 576] width 11 height 11
click at [557, 579] on input "fri" at bounding box center [554, 577] width 9 height 9
checkbox input "false"
click at [564, 529] on icon at bounding box center [564, 528] width 11 height 11
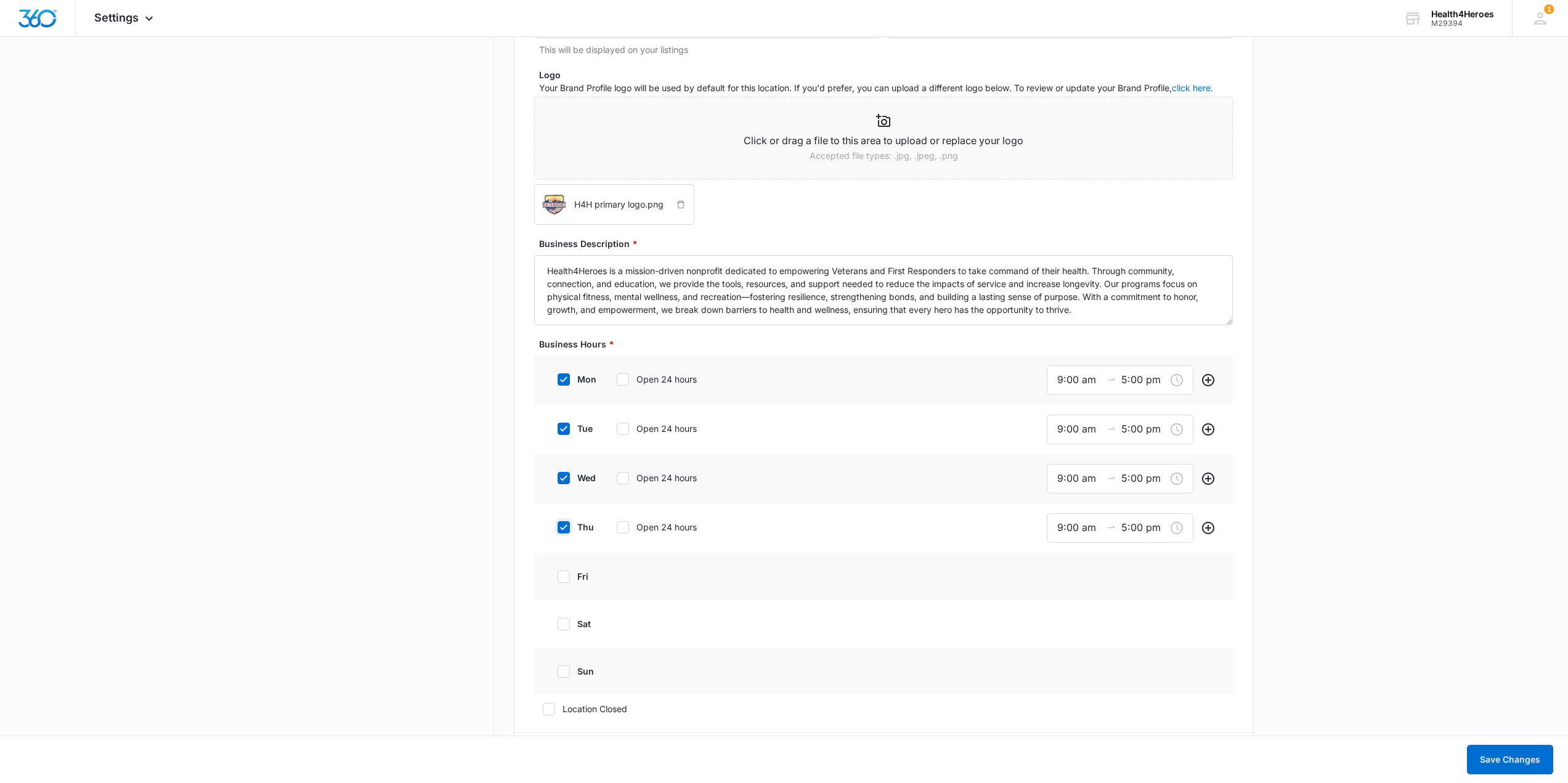
click at [557, 529] on input "thu" at bounding box center [554, 528] width 9 height 9
checkbox input "false"
click at [563, 483] on icon at bounding box center [564, 478] width 11 height 11
click at [557, 483] on input "wed" at bounding box center [554, 478] width 9 height 9
checkbox input "false"
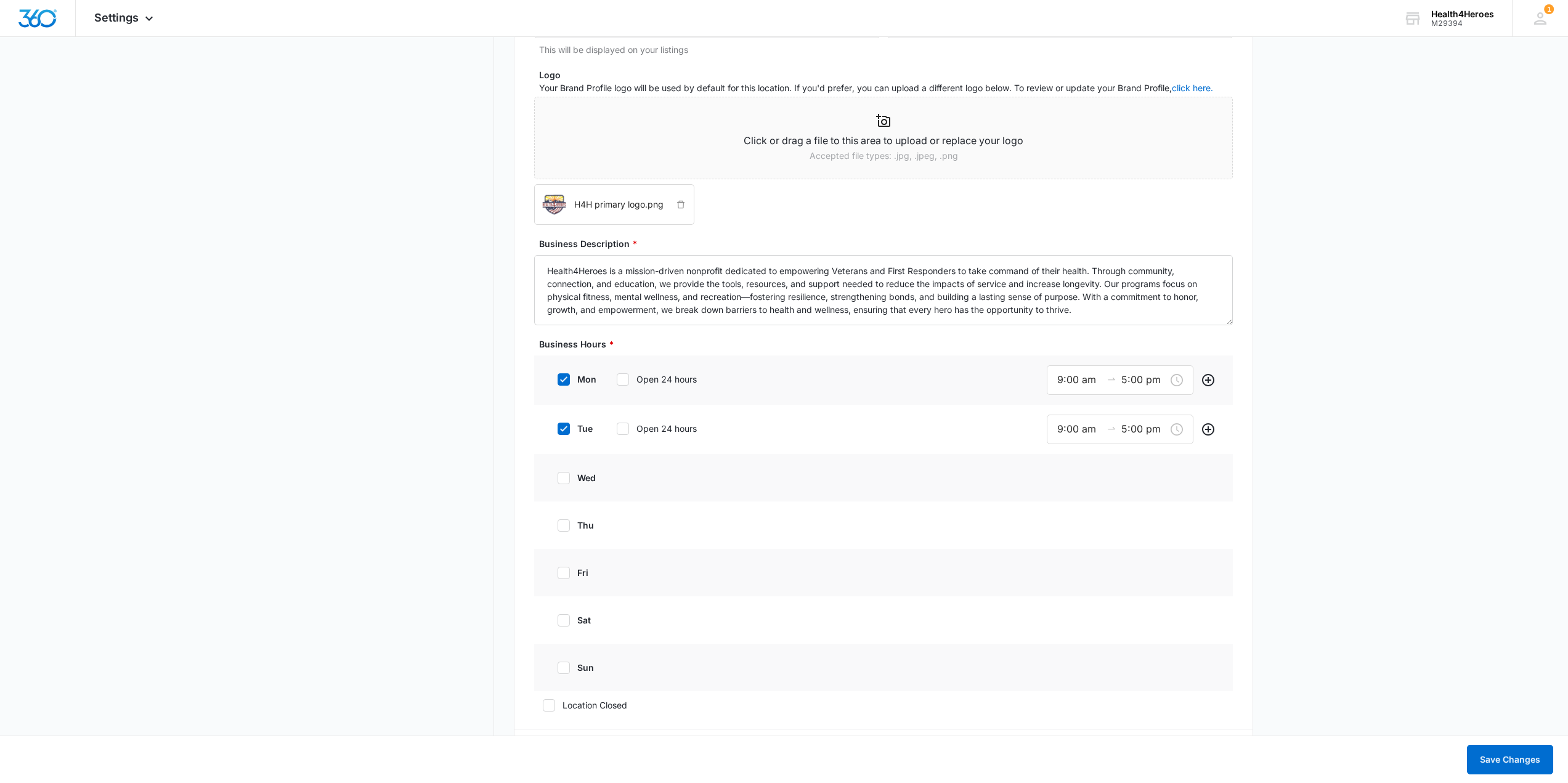
click at [564, 428] on icon at bounding box center [564, 429] width 11 height 11
click at [557, 428] on input "tue" at bounding box center [554, 429] width 9 height 9
checkbox input "false"
click at [566, 383] on icon at bounding box center [564, 379] width 11 height 11
click at [557, 383] on input "mon" at bounding box center [554, 379] width 9 height 9
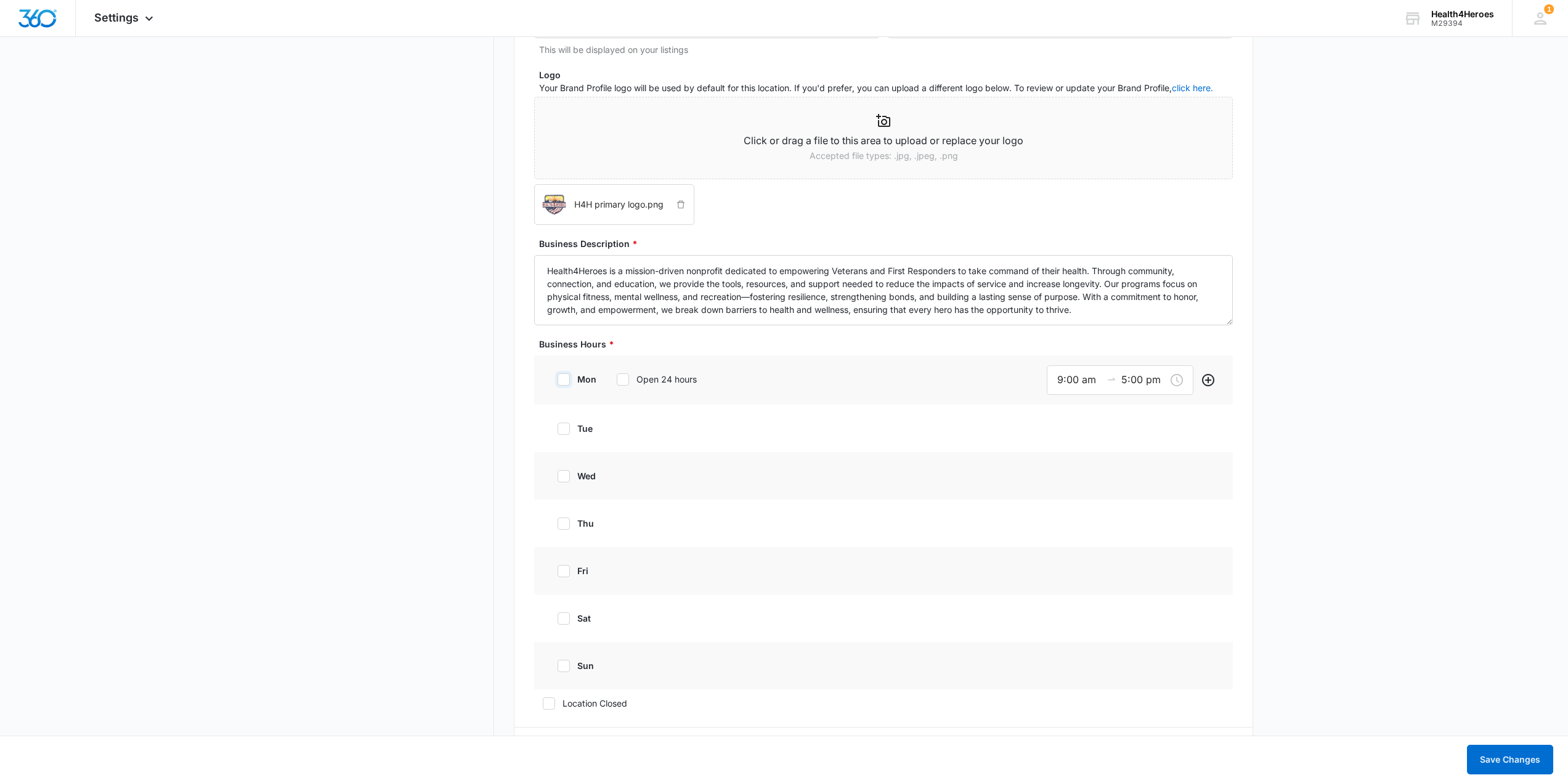
checkbox input "false"
click at [1538, 750] on button "Save Changes" at bounding box center [1510, 760] width 86 height 30
click at [551, 722] on icon at bounding box center [549, 719] width 11 height 11
click at [543, 722] on input "Location Closed" at bounding box center [539, 720] width 9 height 9
checkbox input "false"
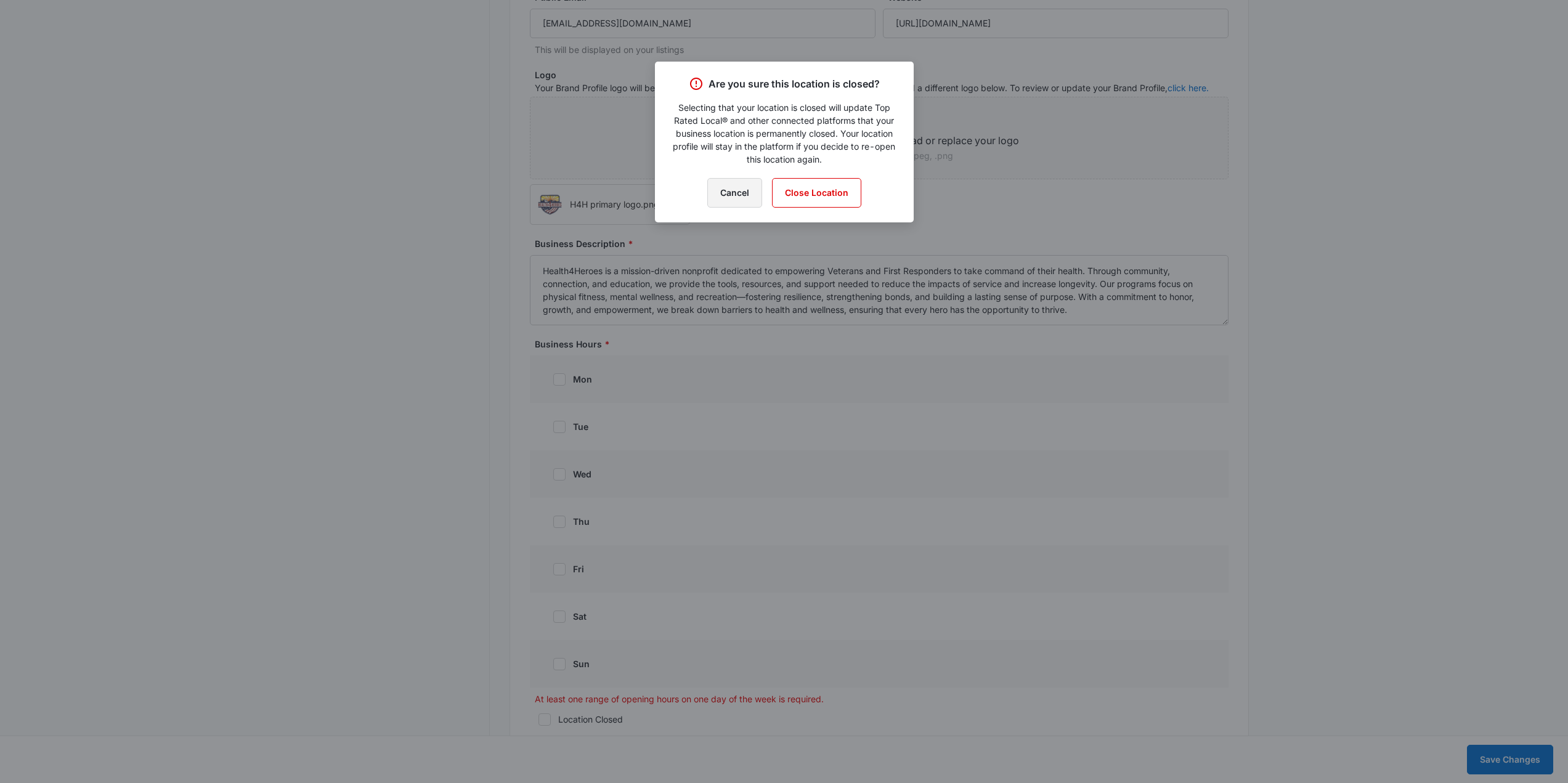
click at [740, 197] on button "Cancel" at bounding box center [735, 192] width 55 height 30
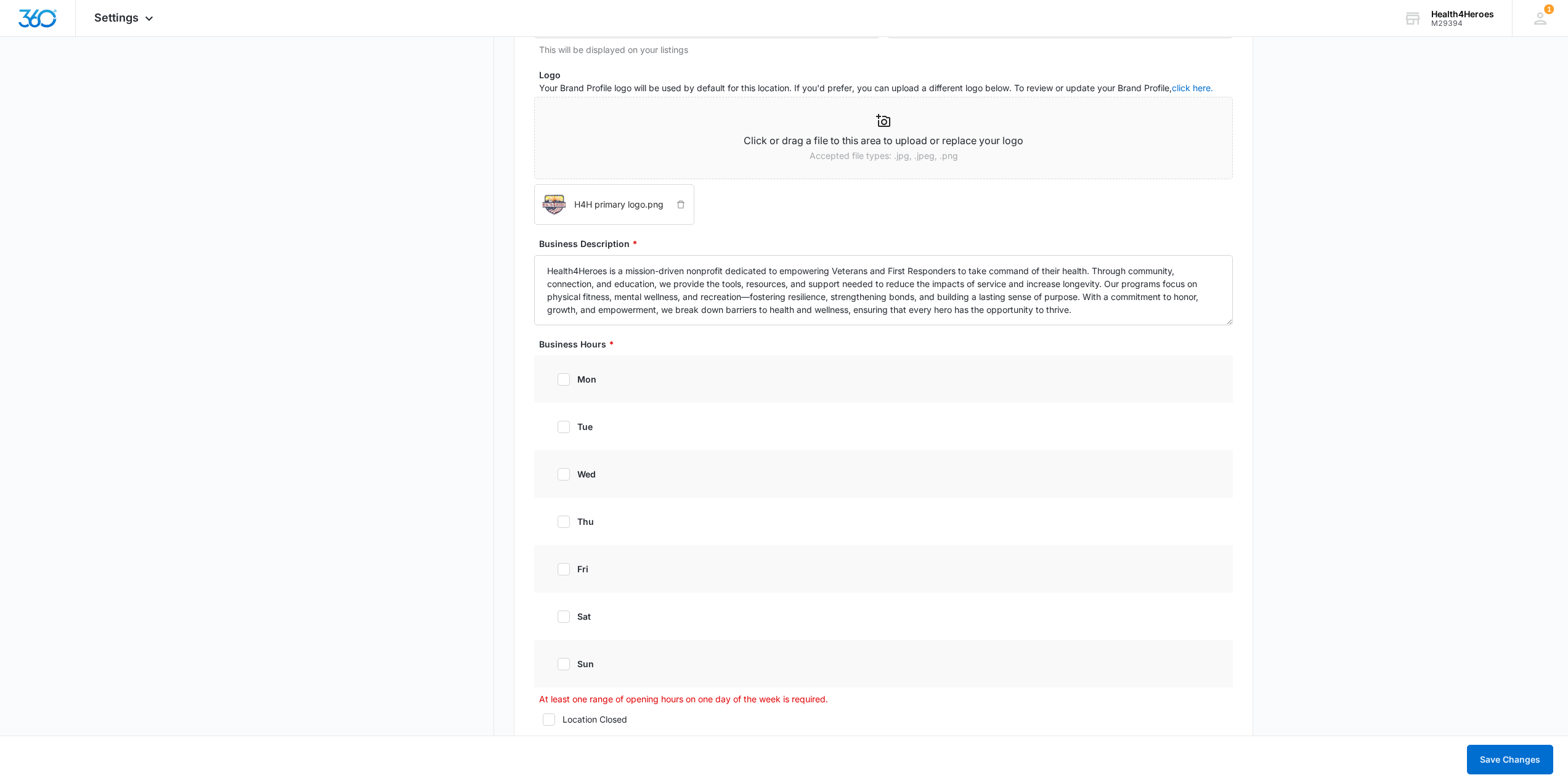
click at [565, 381] on icon at bounding box center [564, 379] width 11 height 11
click at [557, 381] on input "mon" at bounding box center [554, 379] width 9 height 9
checkbox input "true"
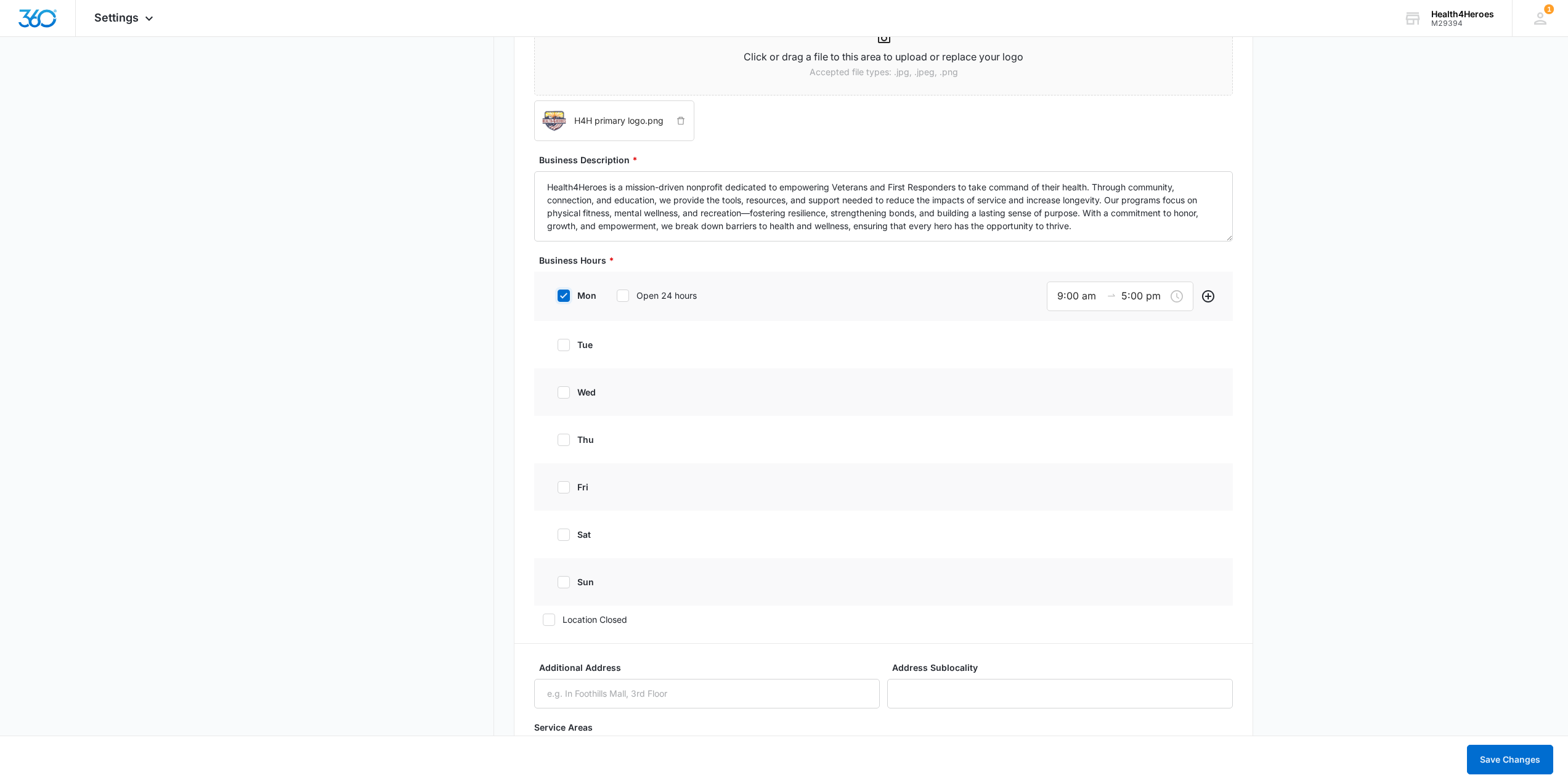
scroll to position [906, 0]
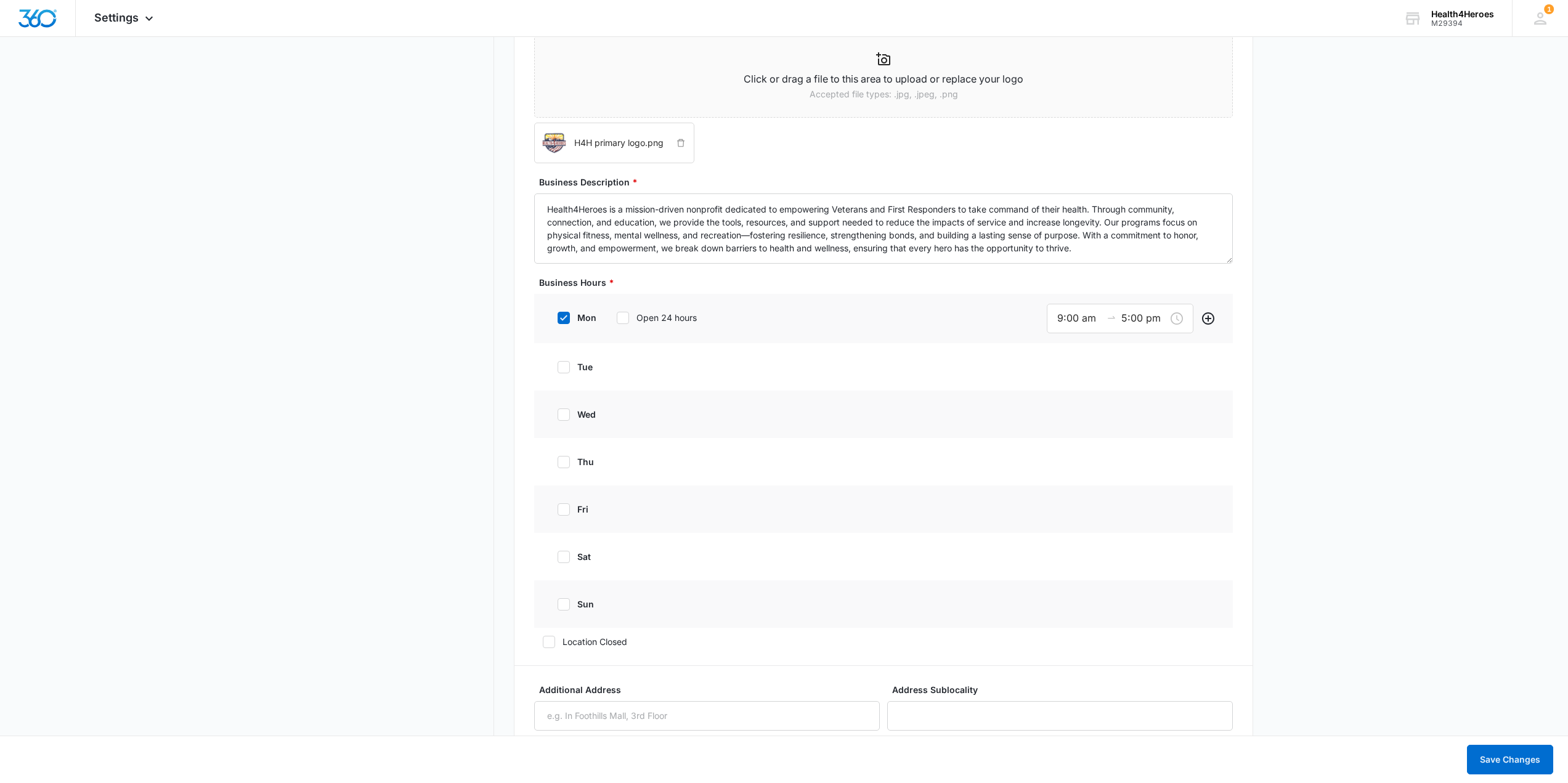
click at [569, 367] on div at bounding box center [564, 368] width 13 height 13
click at [557, 367] on input "tue" at bounding box center [554, 368] width 9 height 9
checkbox input "true"
click at [568, 414] on icon at bounding box center [564, 416] width 11 height 11
click at [557, 414] on input "wed" at bounding box center [554, 417] width 9 height 9
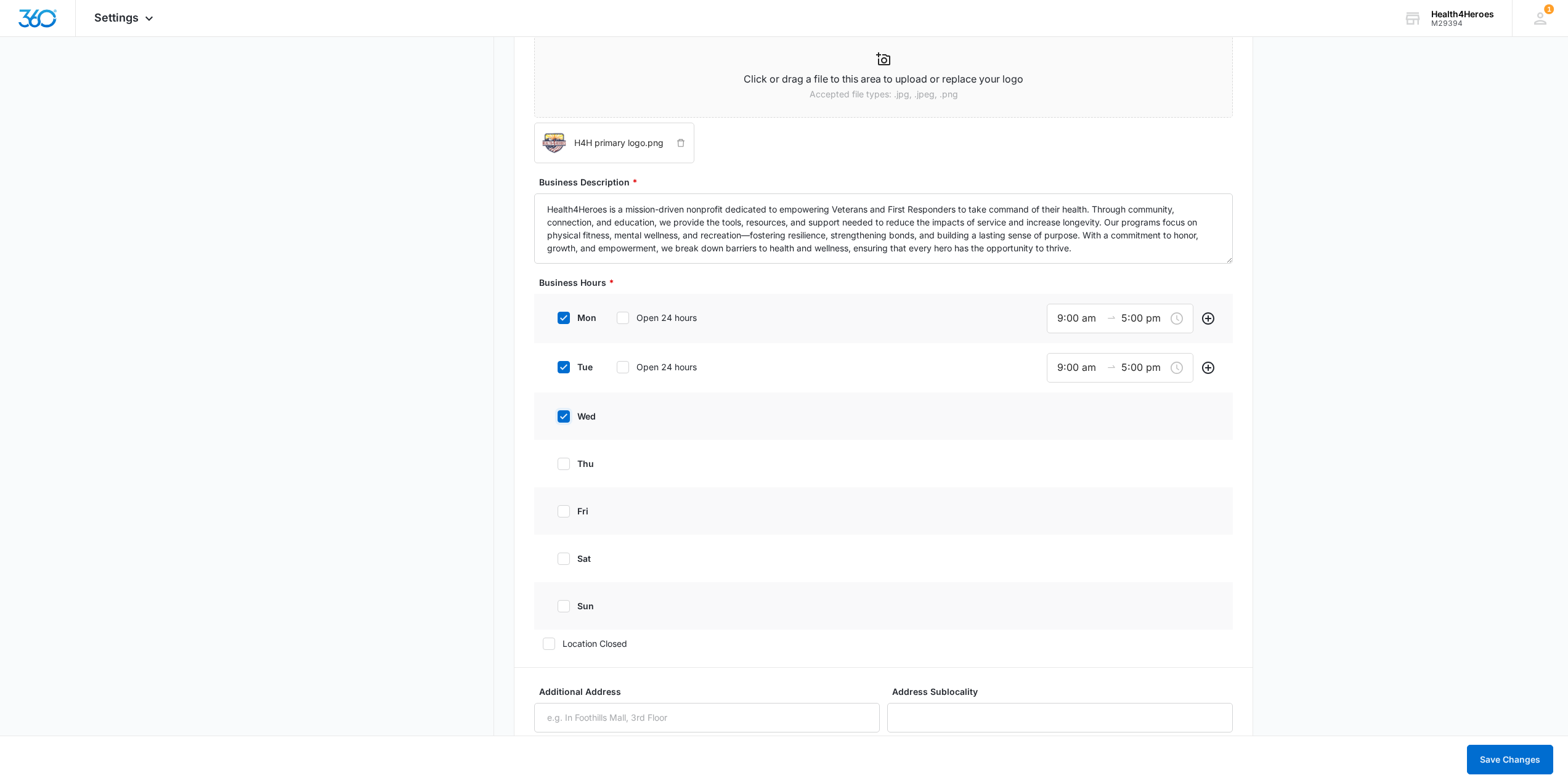
checkbox input "true"
click at [566, 463] on icon at bounding box center [564, 466] width 11 height 11
click at [557, 463] on input "thu" at bounding box center [554, 466] width 9 height 9
checkbox input "true"
click at [1498, 759] on button "Save Changes" at bounding box center [1510, 760] width 86 height 30
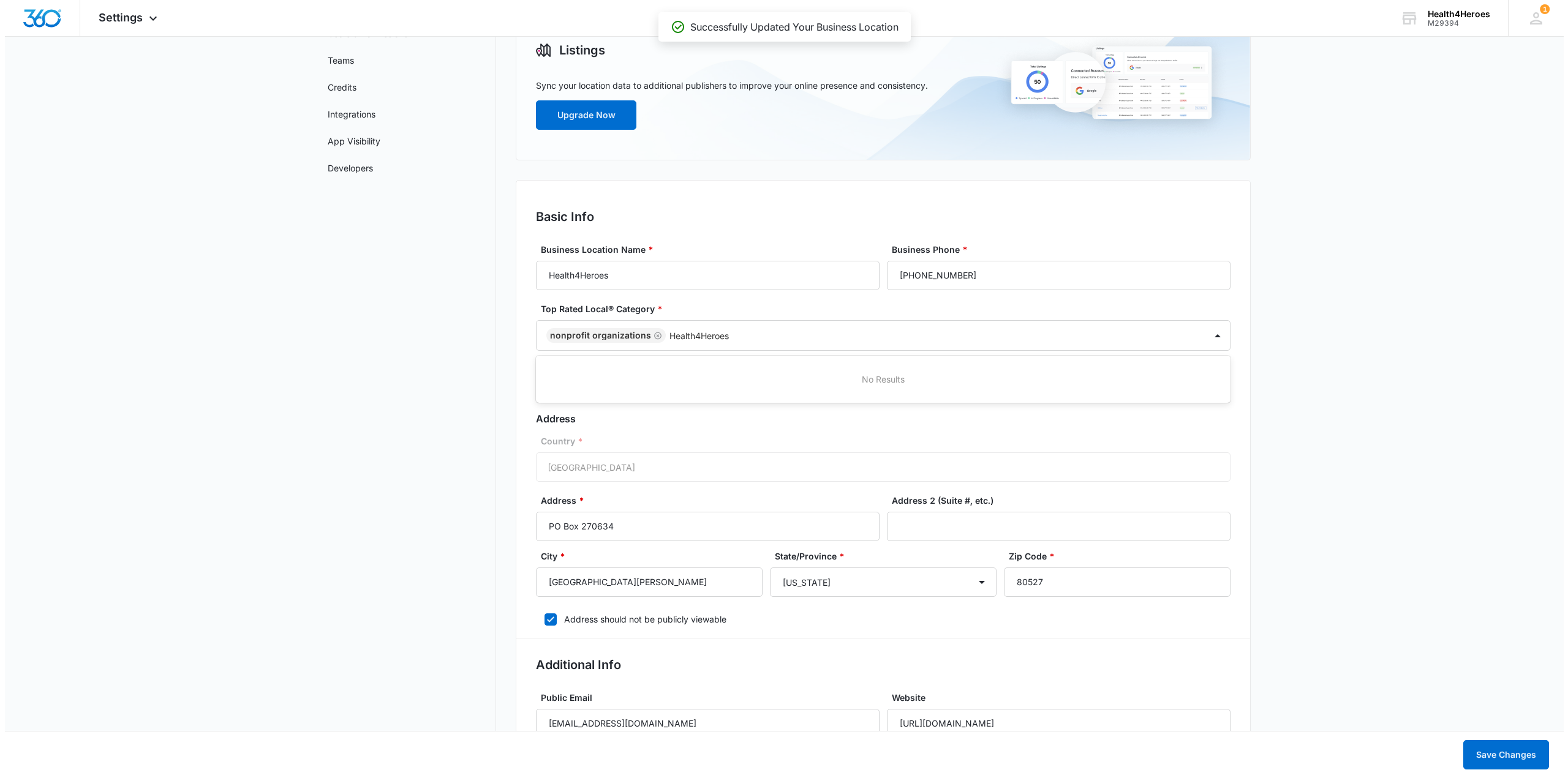
scroll to position [0, 0]
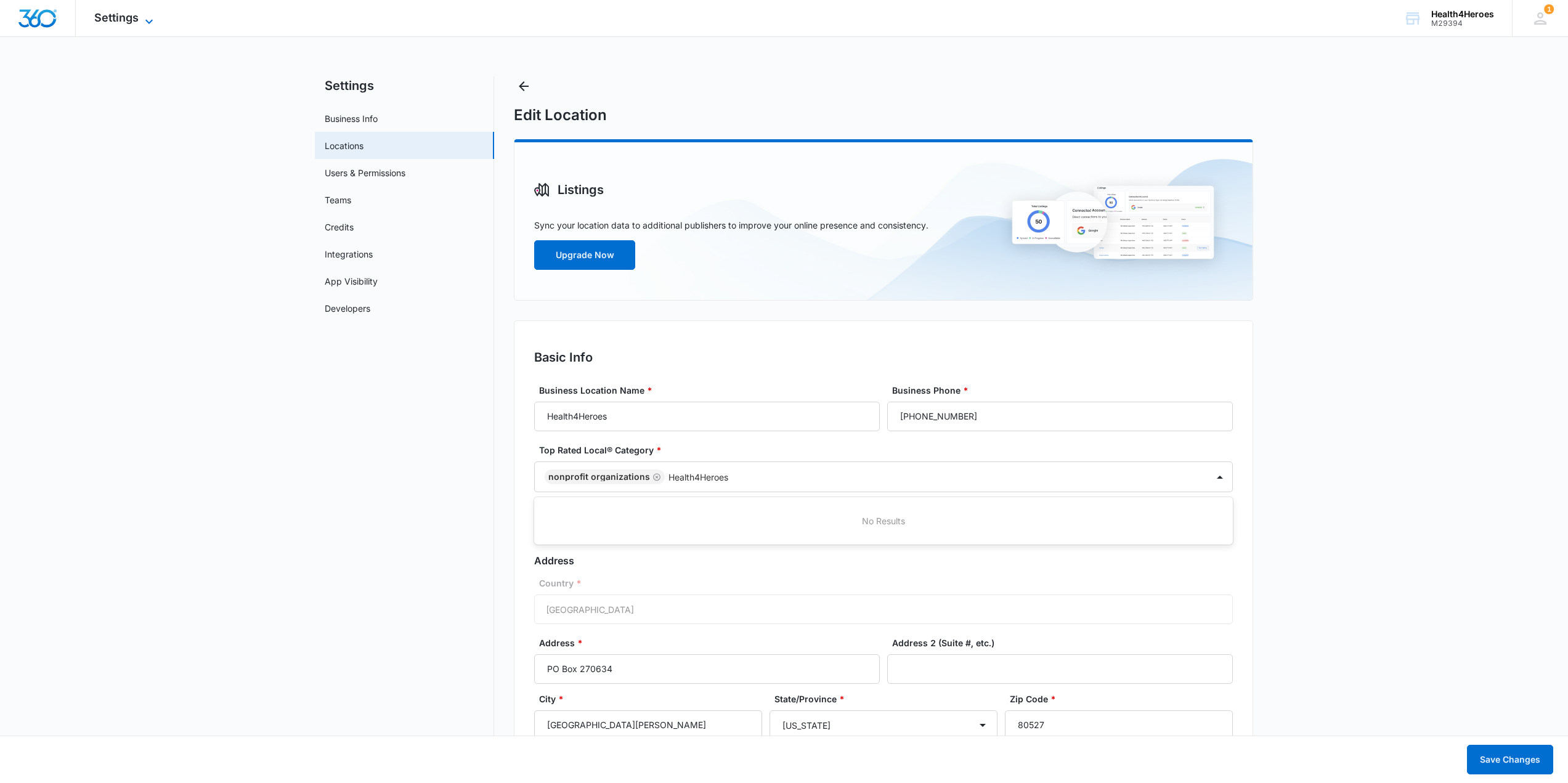
click at [132, 14] on span "Settings" at bounding box center [116, 17] width 44 height 13
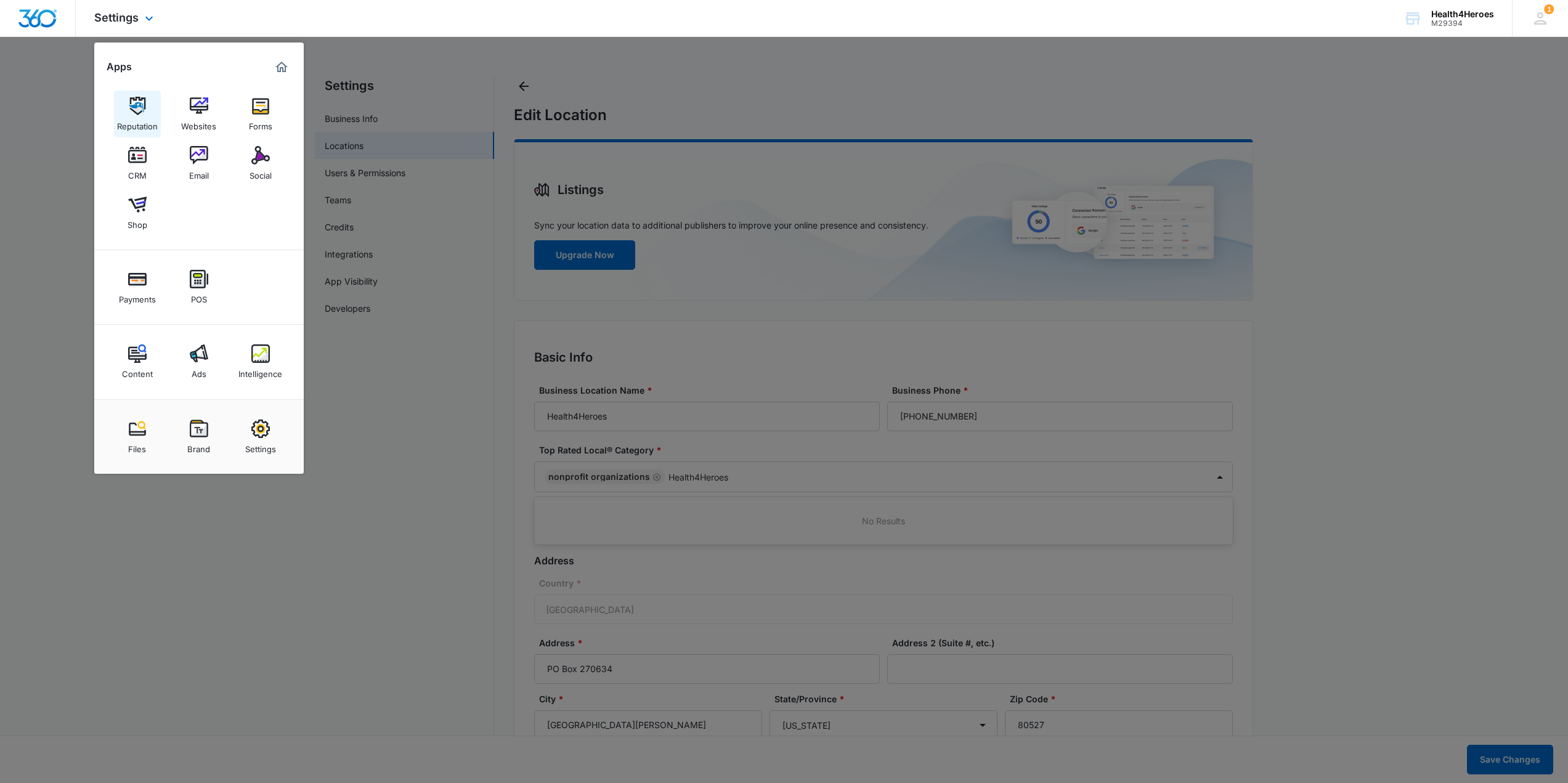
click at [136, 119] on div "Reputation" at bounding box center [137, 123] width 40 height 16
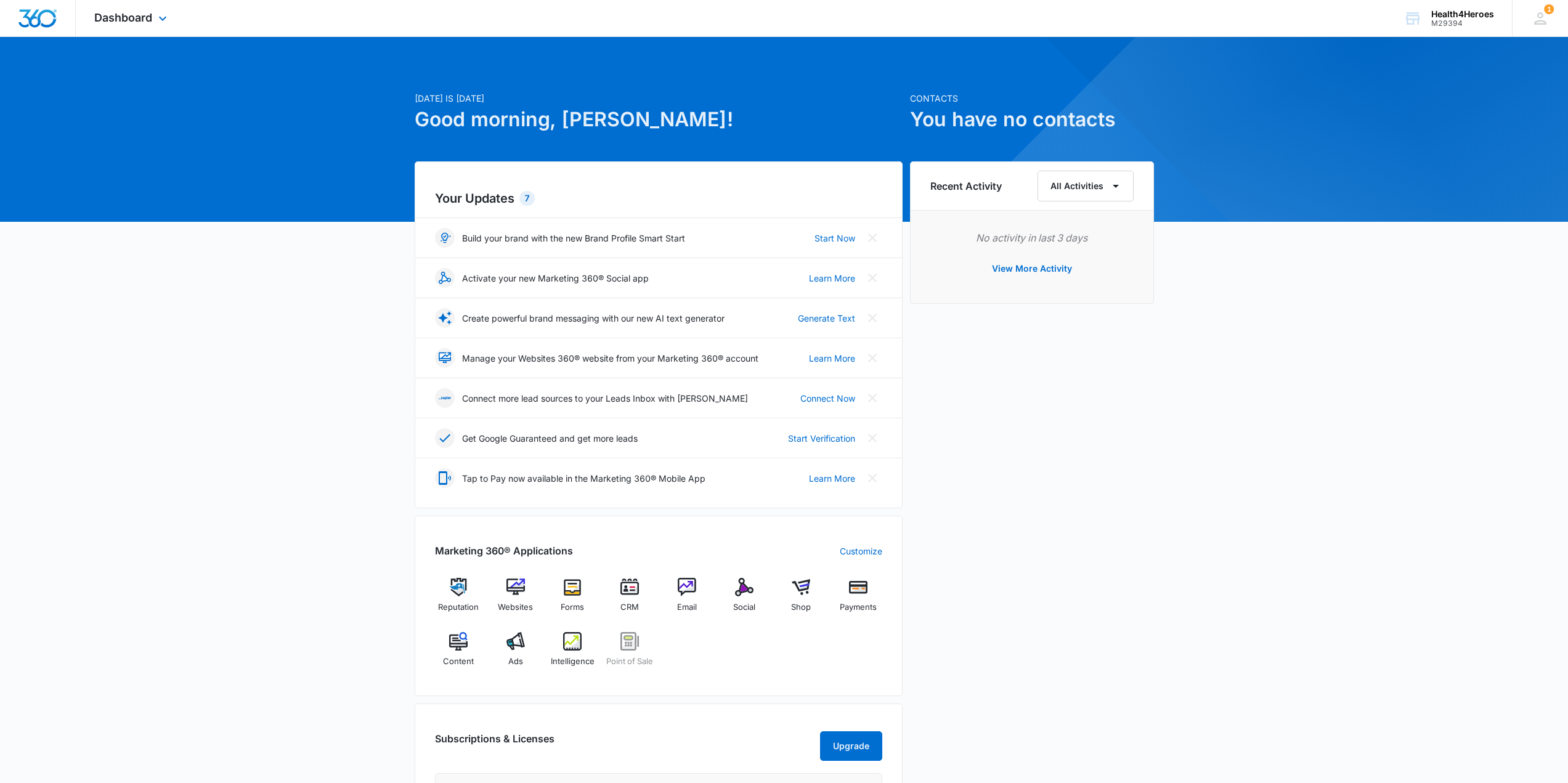
click at [156, 4] on div "Dashboard Apps Reputation Websites Forms CRM Email Social Shop Payments POS Con…" at bounding box center [131, 18] width 112 height 36
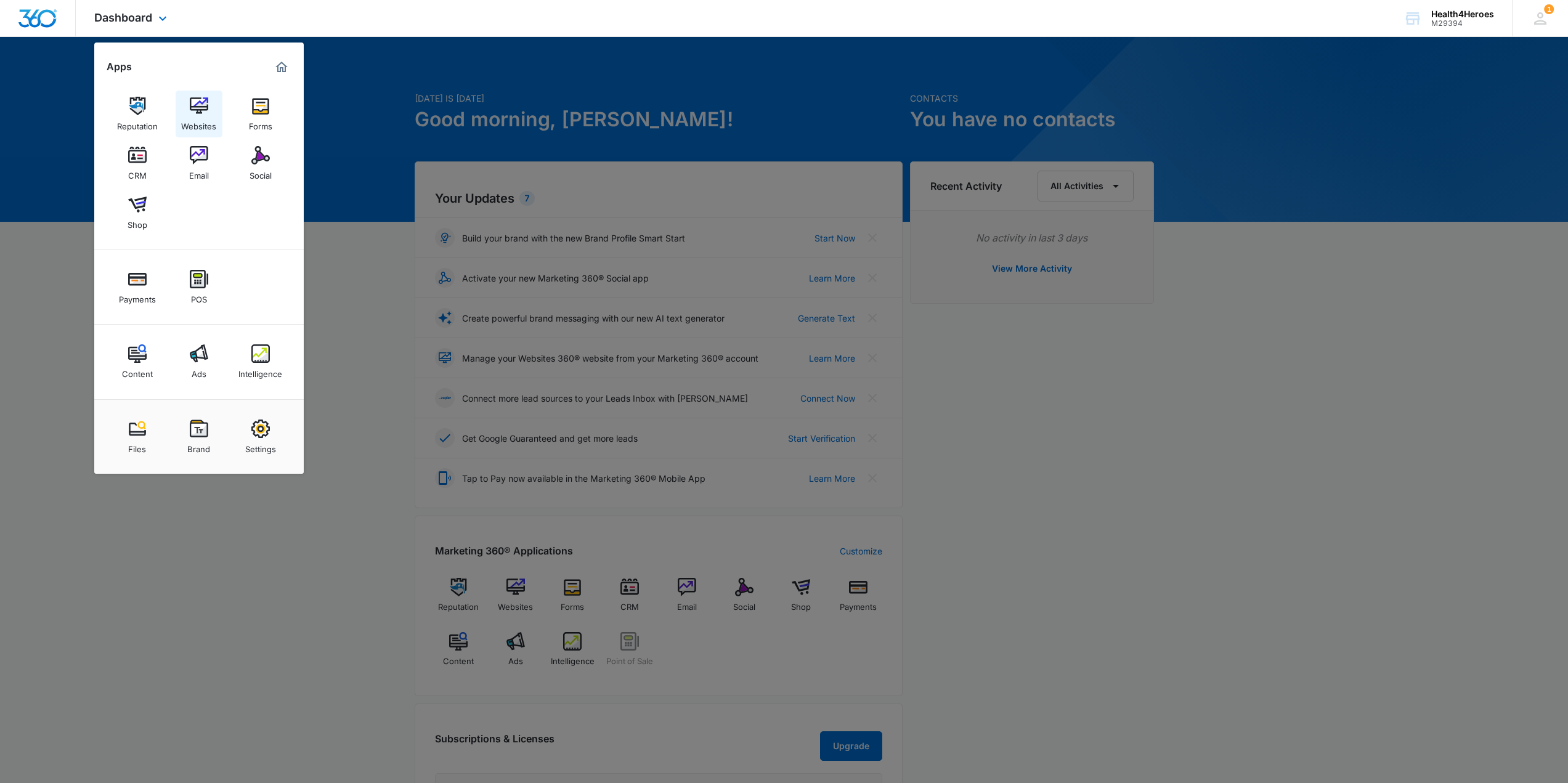
click at [202, 120] on div "Websites" at bounding box center [199, 123] width 35 height 16
